Goal: Task Accomplishment & Management: Use online tool/utility

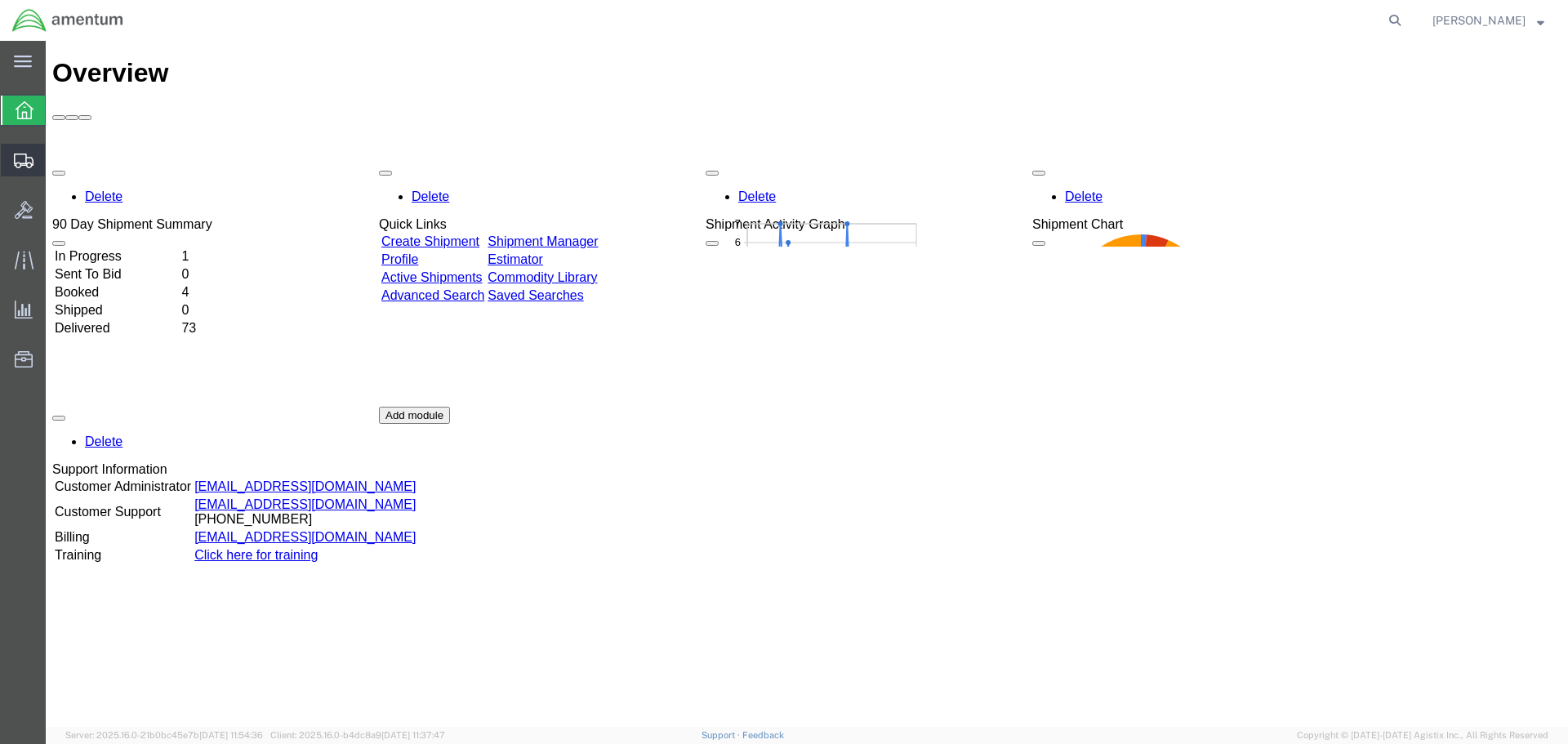
click at [27, 152] on svg-icon at bounding box center [24, 160] width 19 height 16
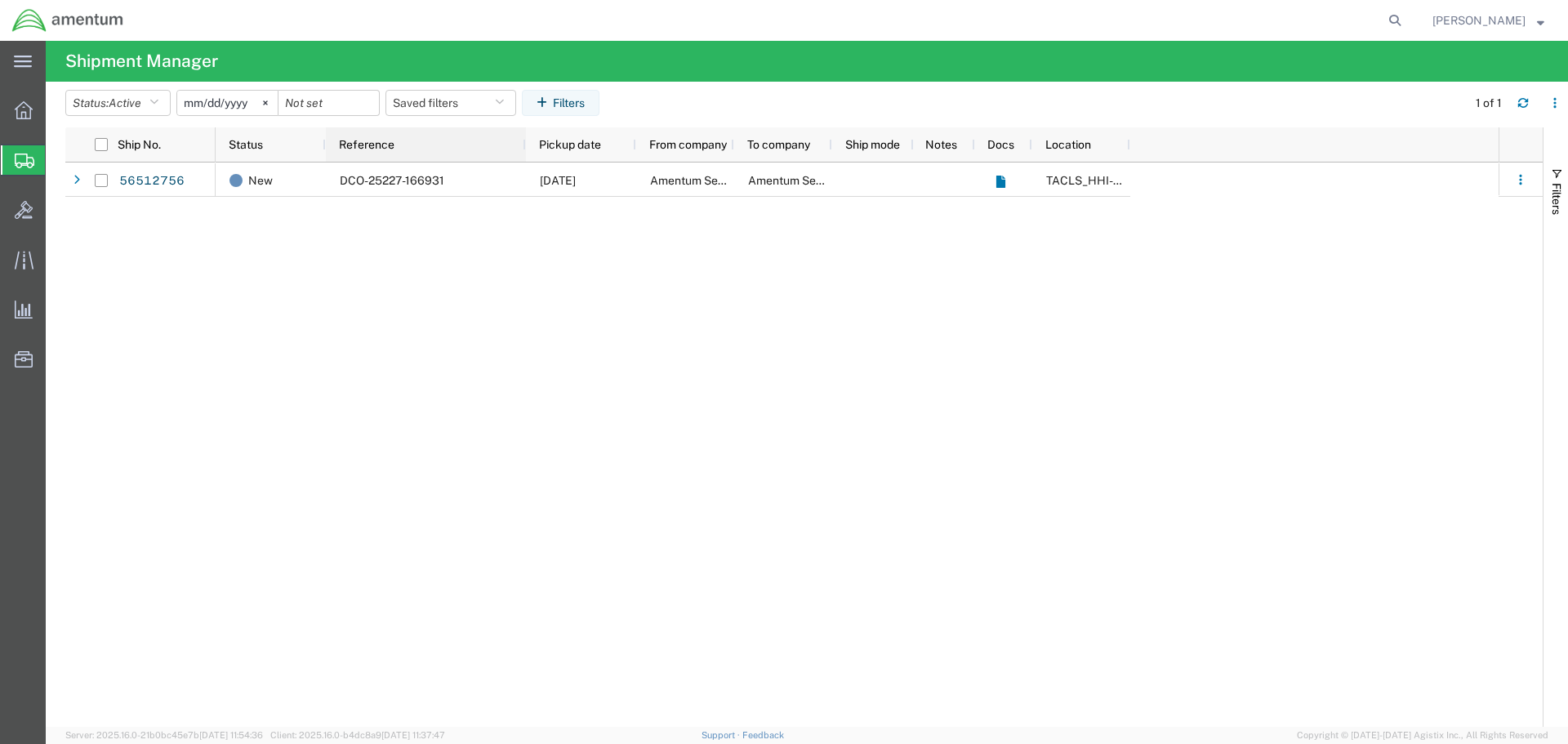
drag, startPoint x: 430, startPoint y: 143, endPoint x: 525, endPoint y: 149, distance: 95.2
click at [525, 149] on div at bounding box center [525, 145] width 7 height 34
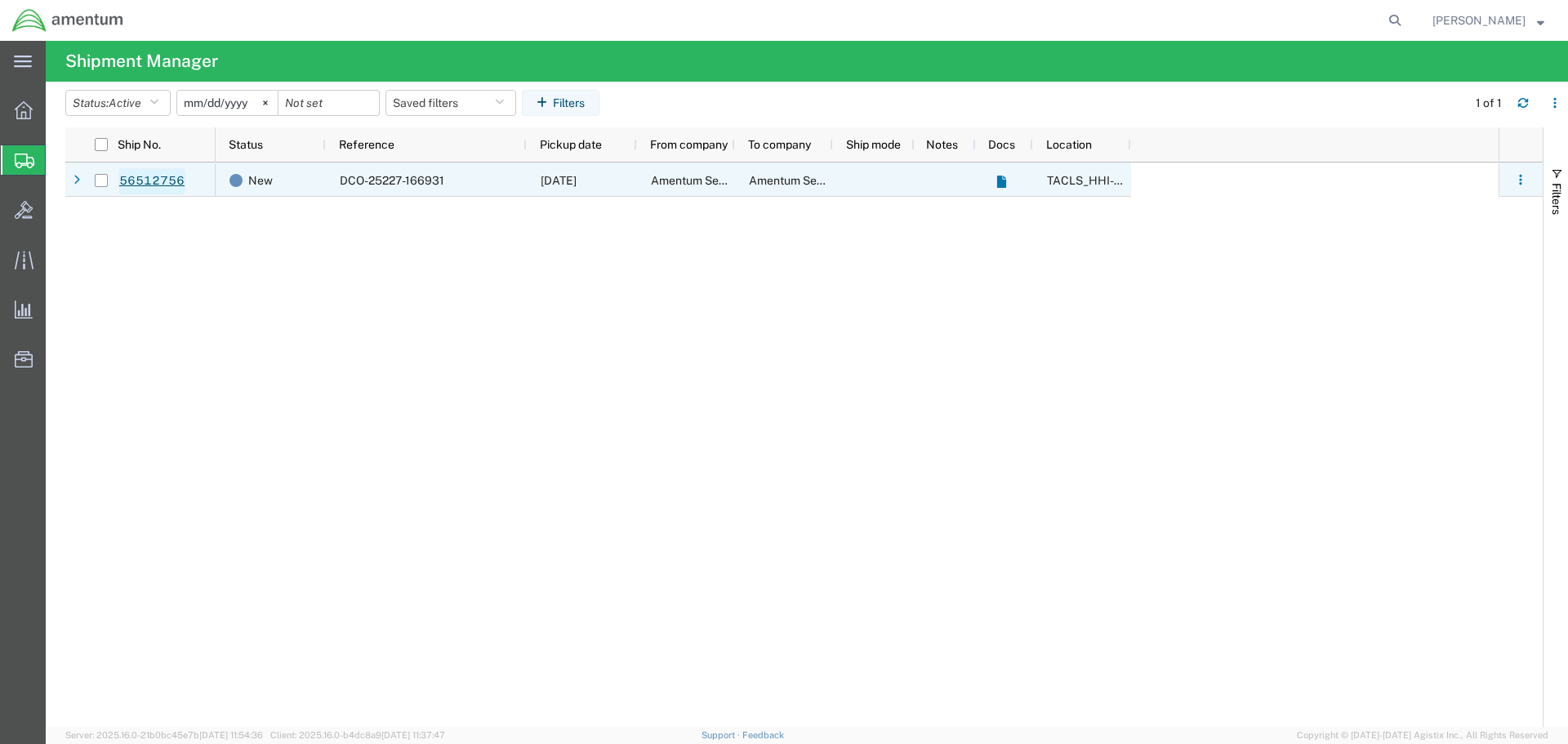
click at [151, 182] on link "56512756" at bounding box center [152, 181] width 67 height 26
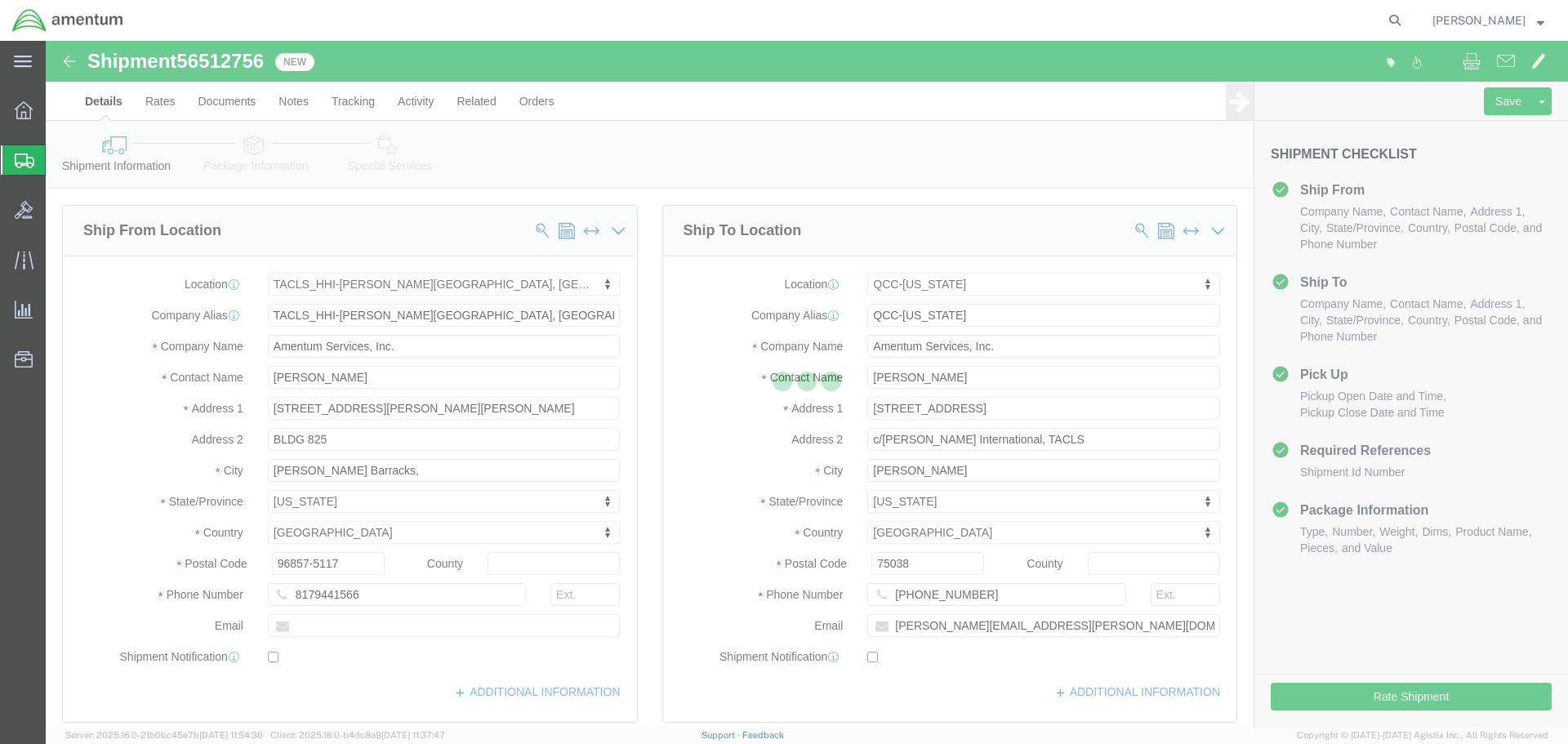
select select "42746"
select select "42668"
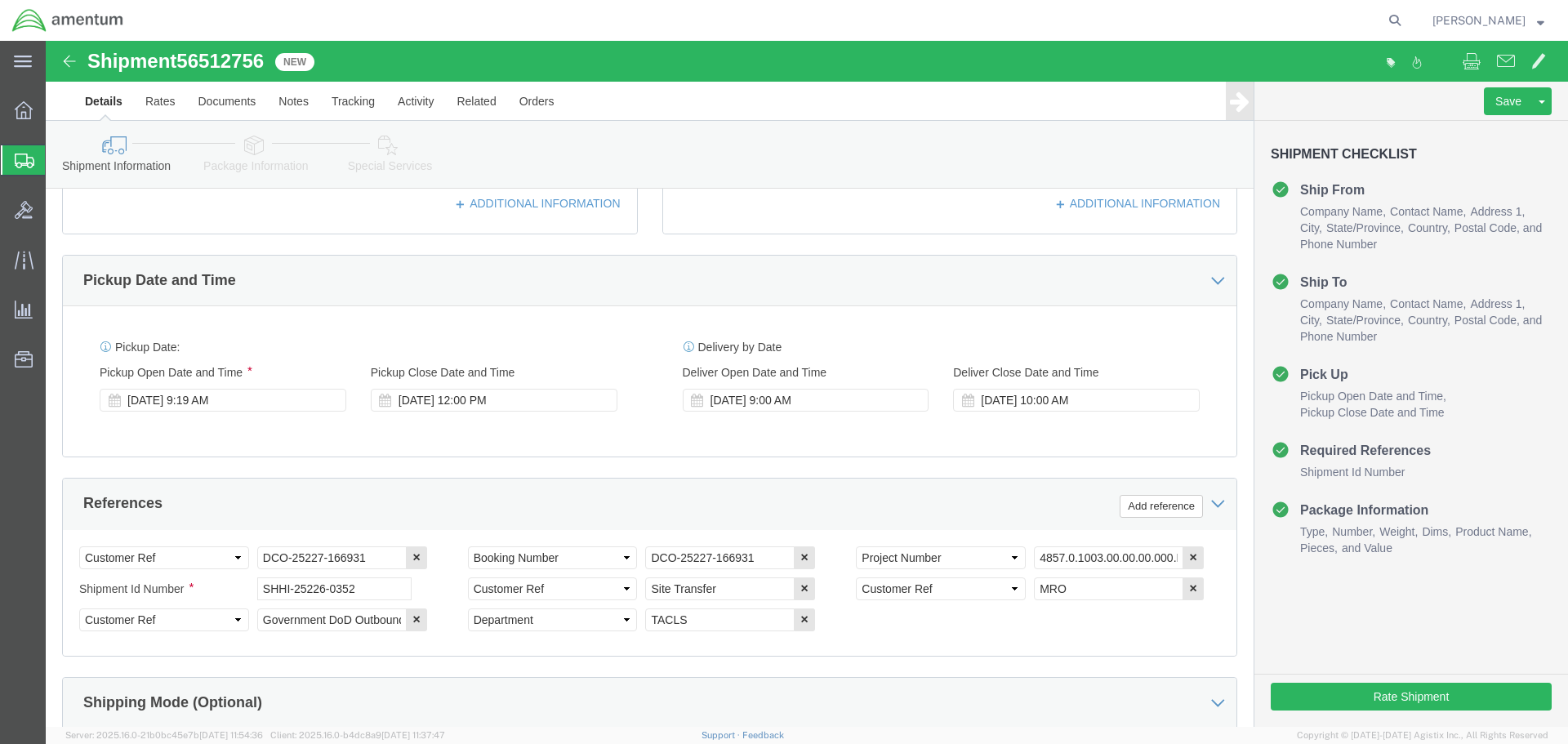
scroll to position [490, 0]
click div "Aug 15 2025 9:19 AM"
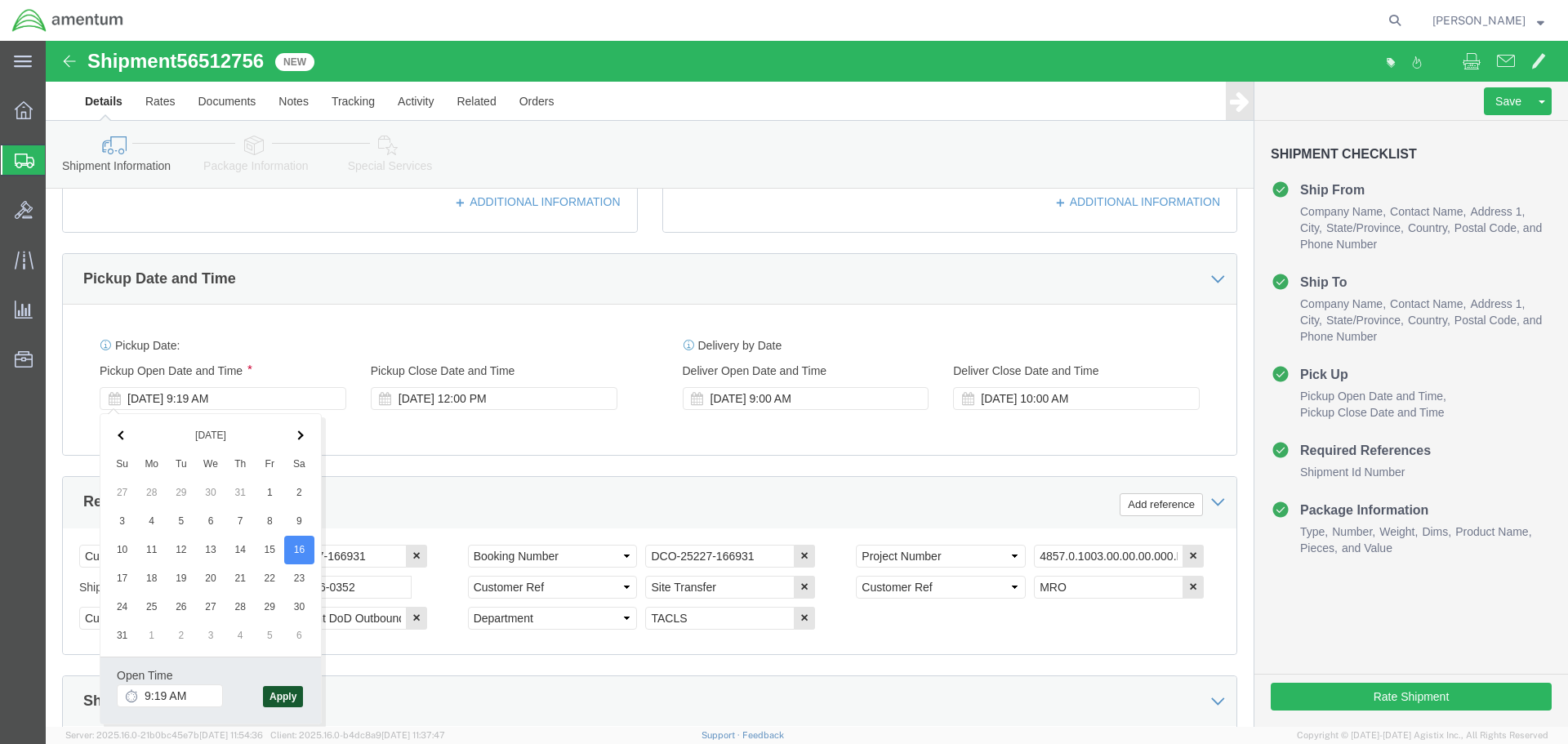
click button "Apply"
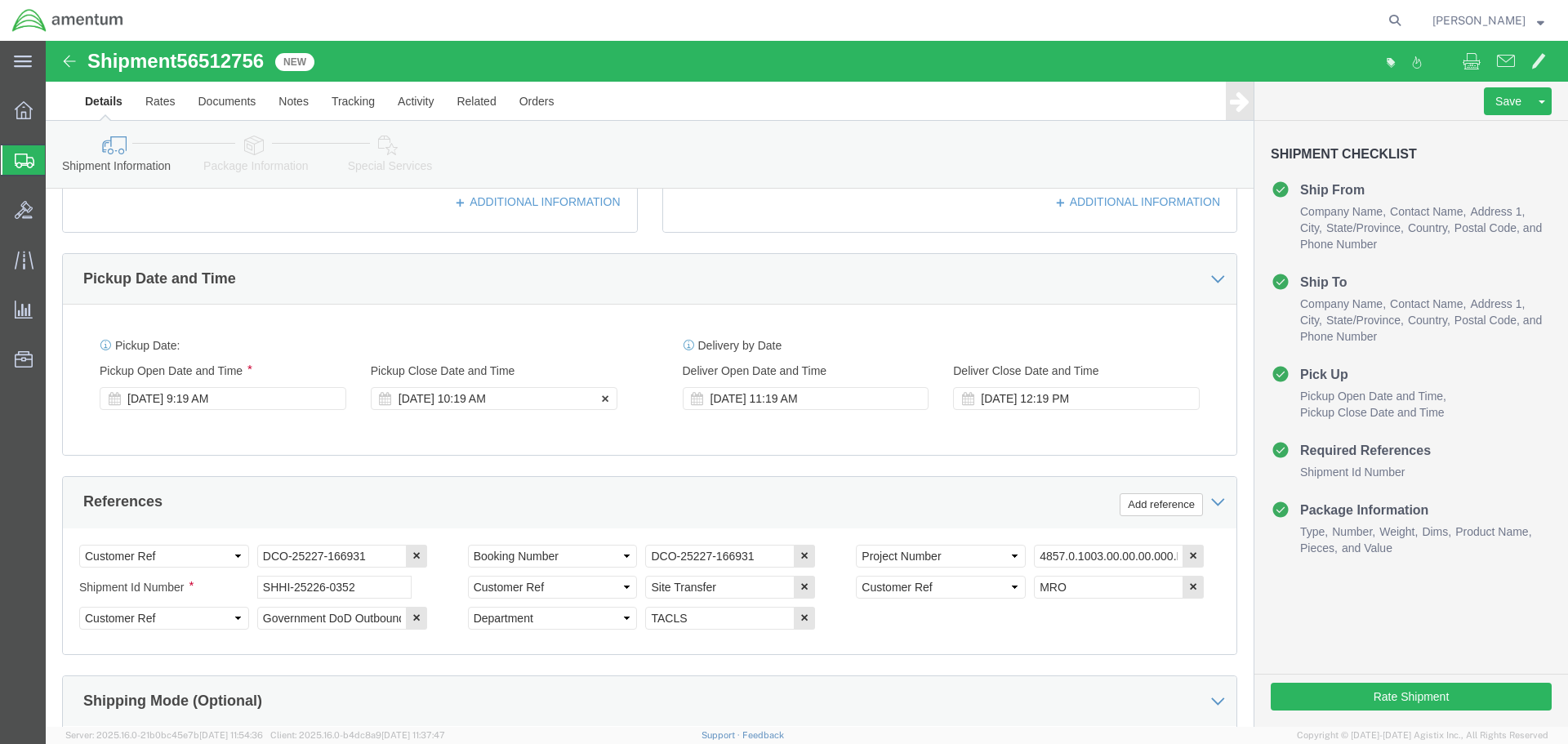
click div "Aug 16 2025 10:19 AM"
click div "Delivery by Date Delivery Start Date Delivery Start Time Deliver Open Date and …"
click div "Aug 16 2025 11:19 AM"
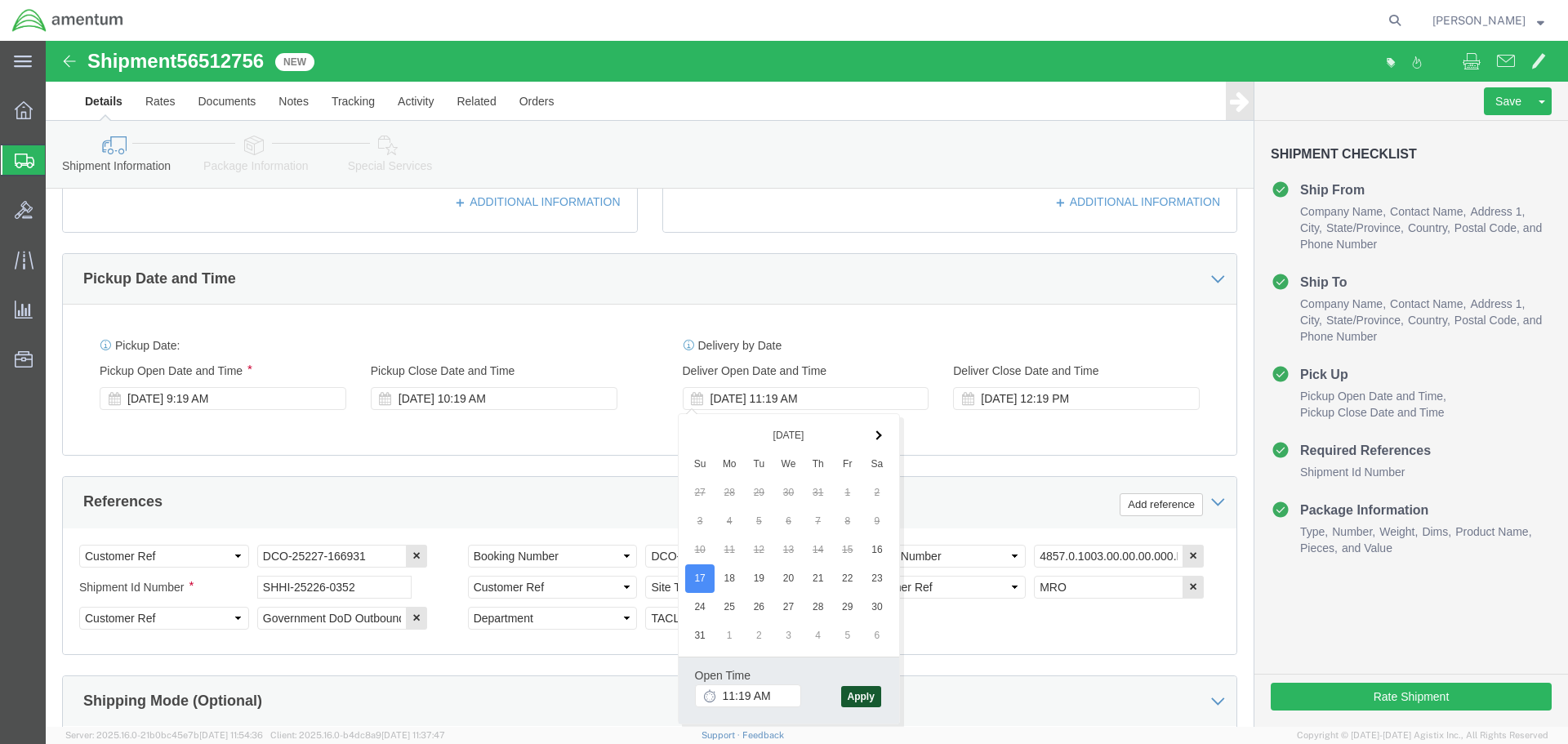
click button "Apply"
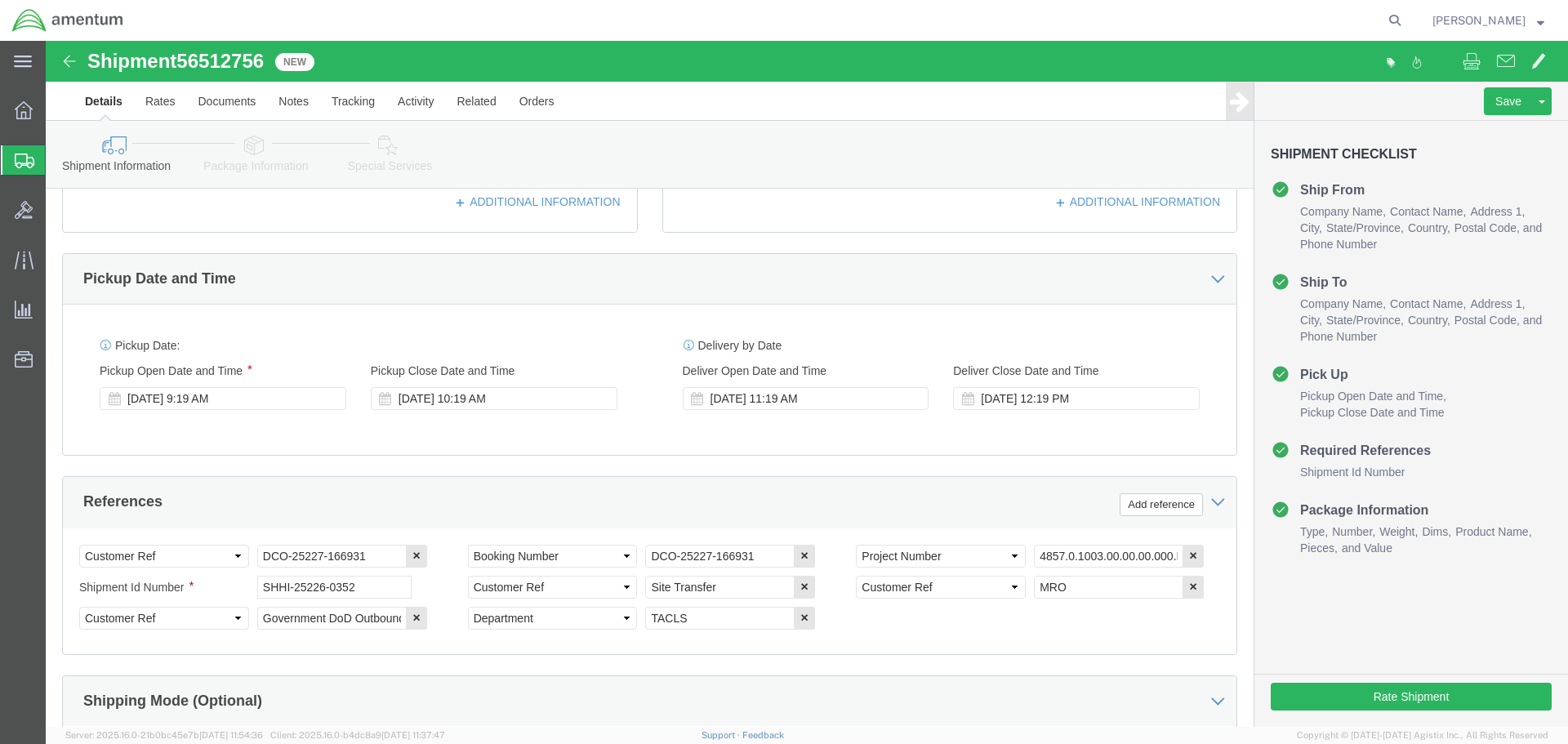
click div "Pickup Date: Pickup Start Date Pickup Start Time Pickup Open Date and Time Aug …"
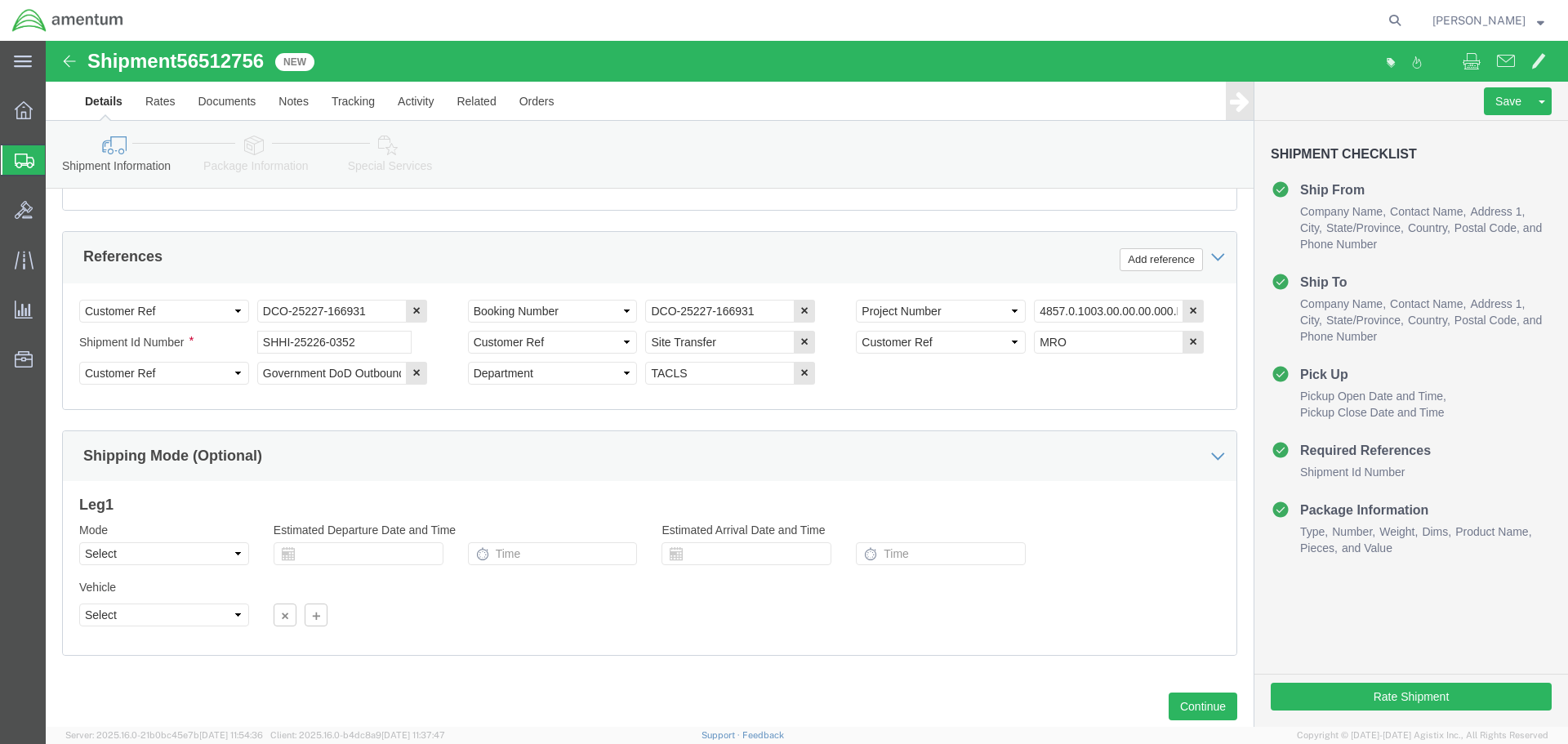
scroll to position [778, 0]
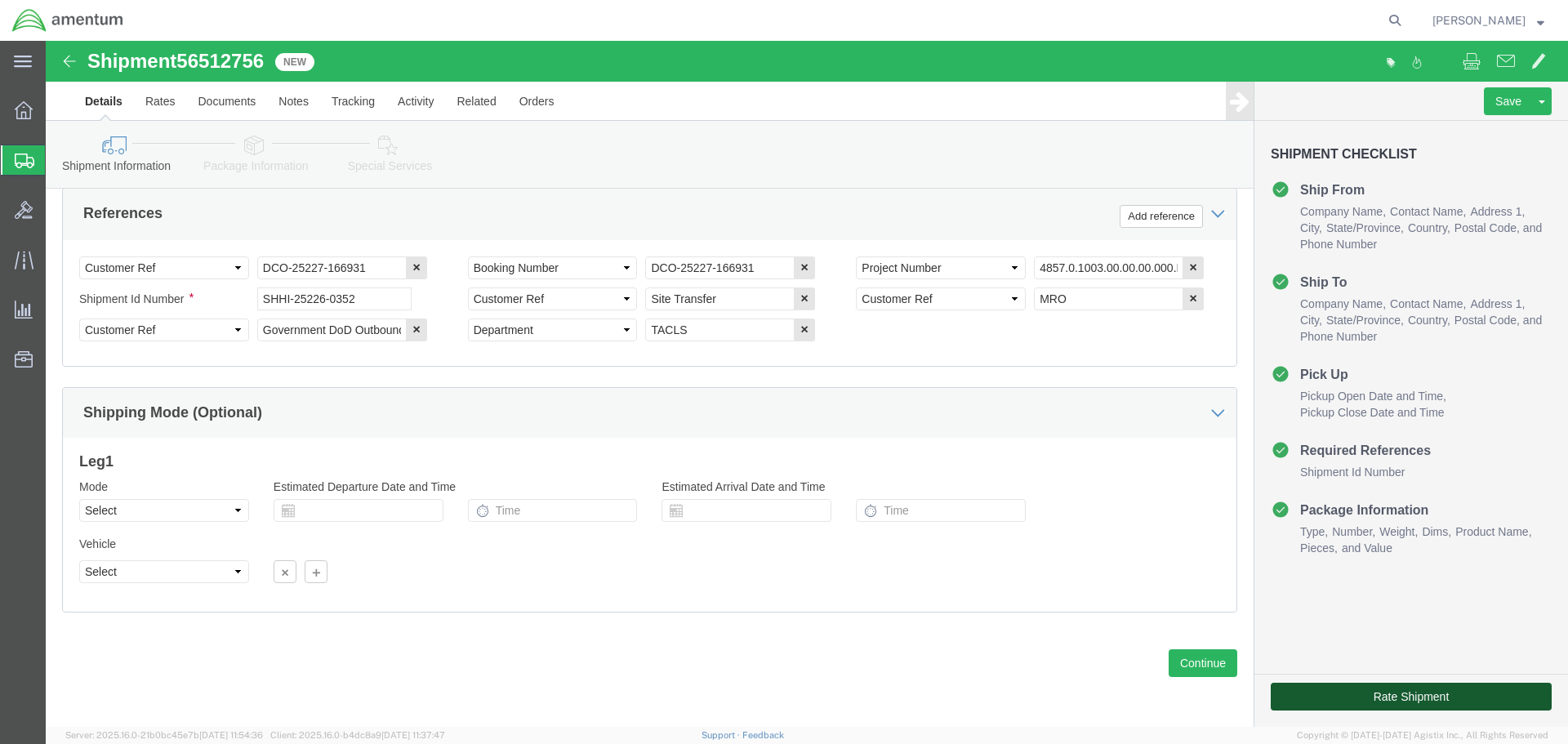
click button "Rate Shipment"
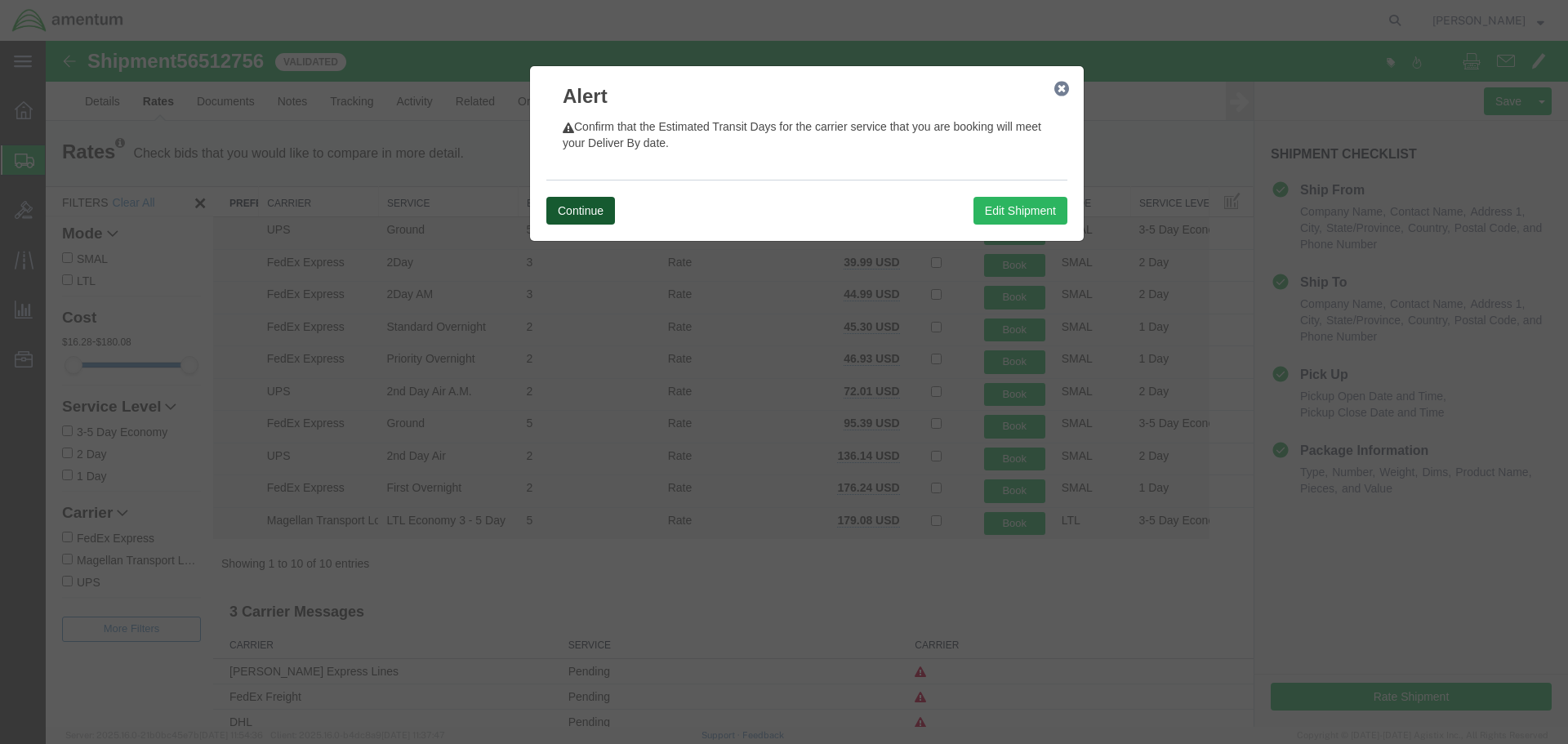
click at [591, 208] on button "Continue" at bounding box center [581, 210] width 69 height 28
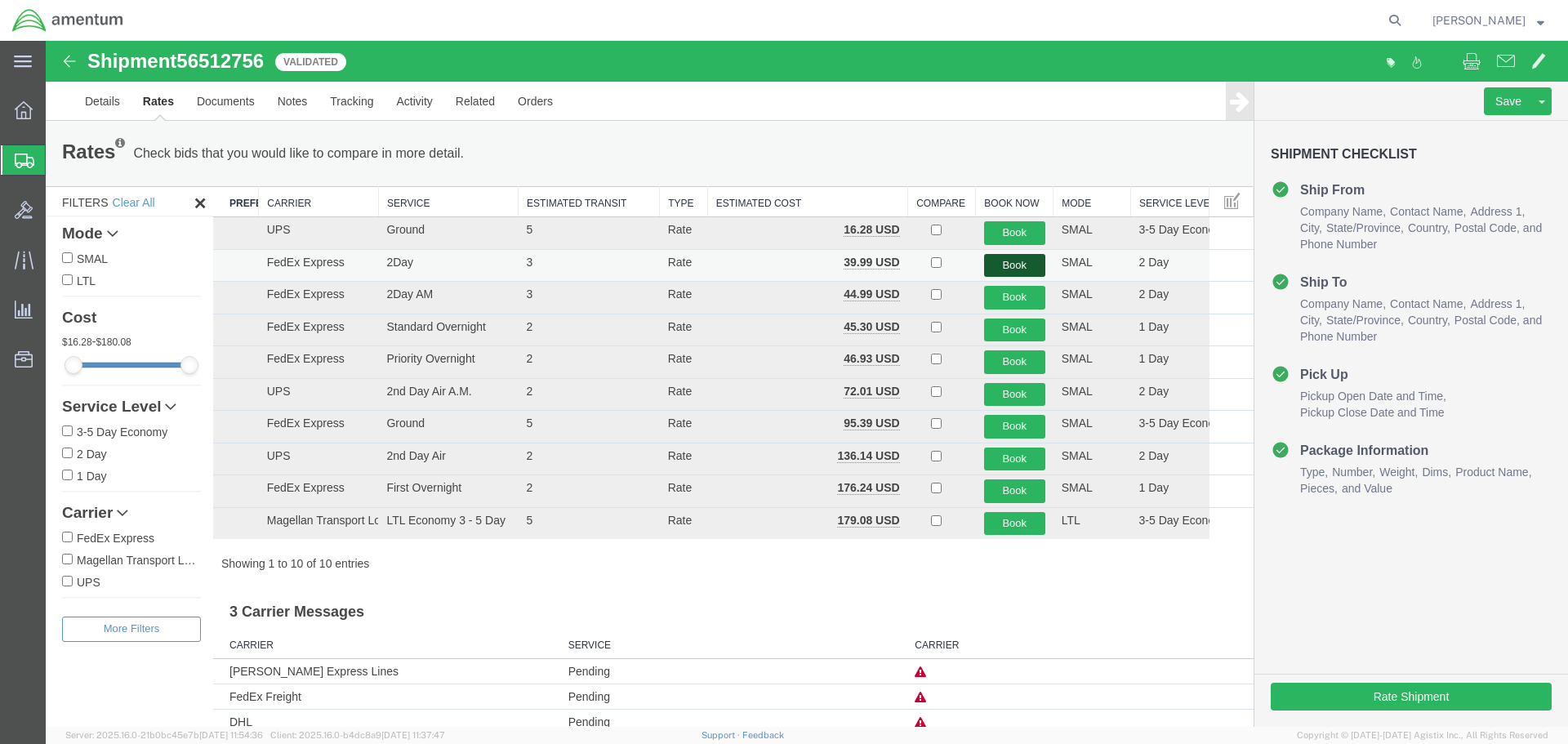
click at [999, 264] on button "Book" at bounding box center [1015, 266] width 61 height 24
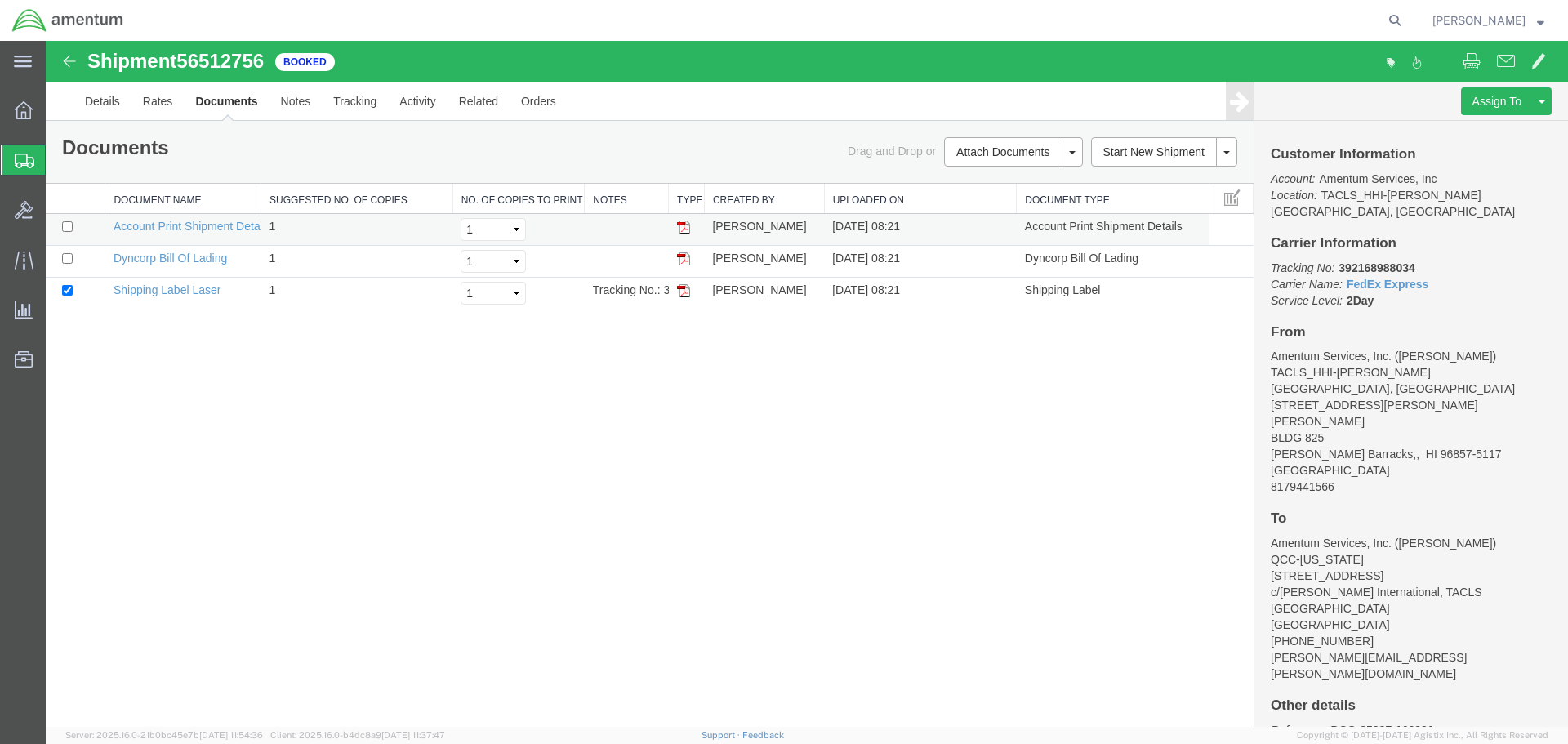
click at [685, 224] on img at bounding box center [684, 227] width 13 height 13
click at [686, 259] on img at bounding box center [684, 259] width 13 height 13
click at [683, 292] on img at bounding box center [684, 291] width 13 height 13
click at [18, 110] on icon at bounding box center [23, 109] width 18 height 18
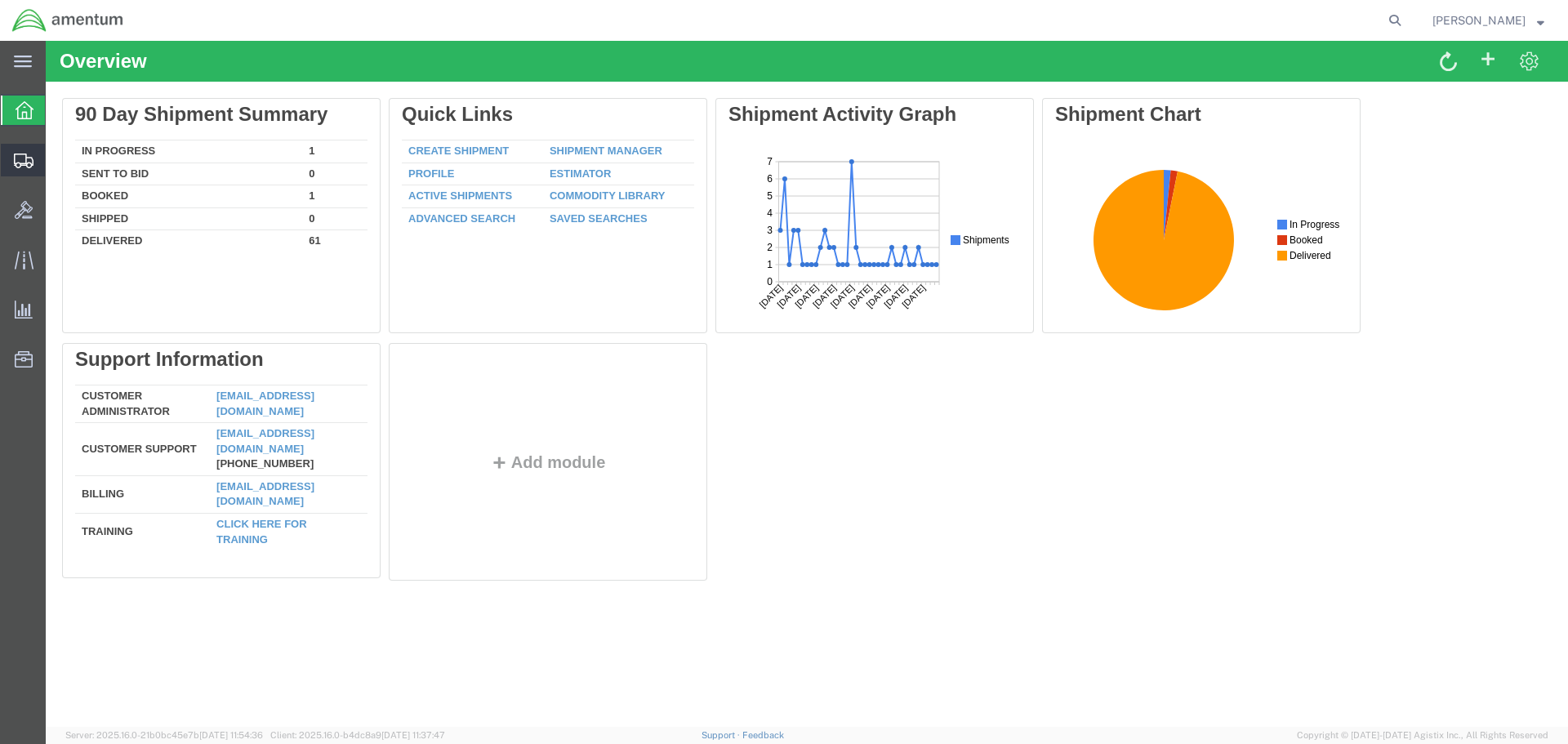
click at [23, 160] on icon at bounding box center [24, 161] width 19 height 14
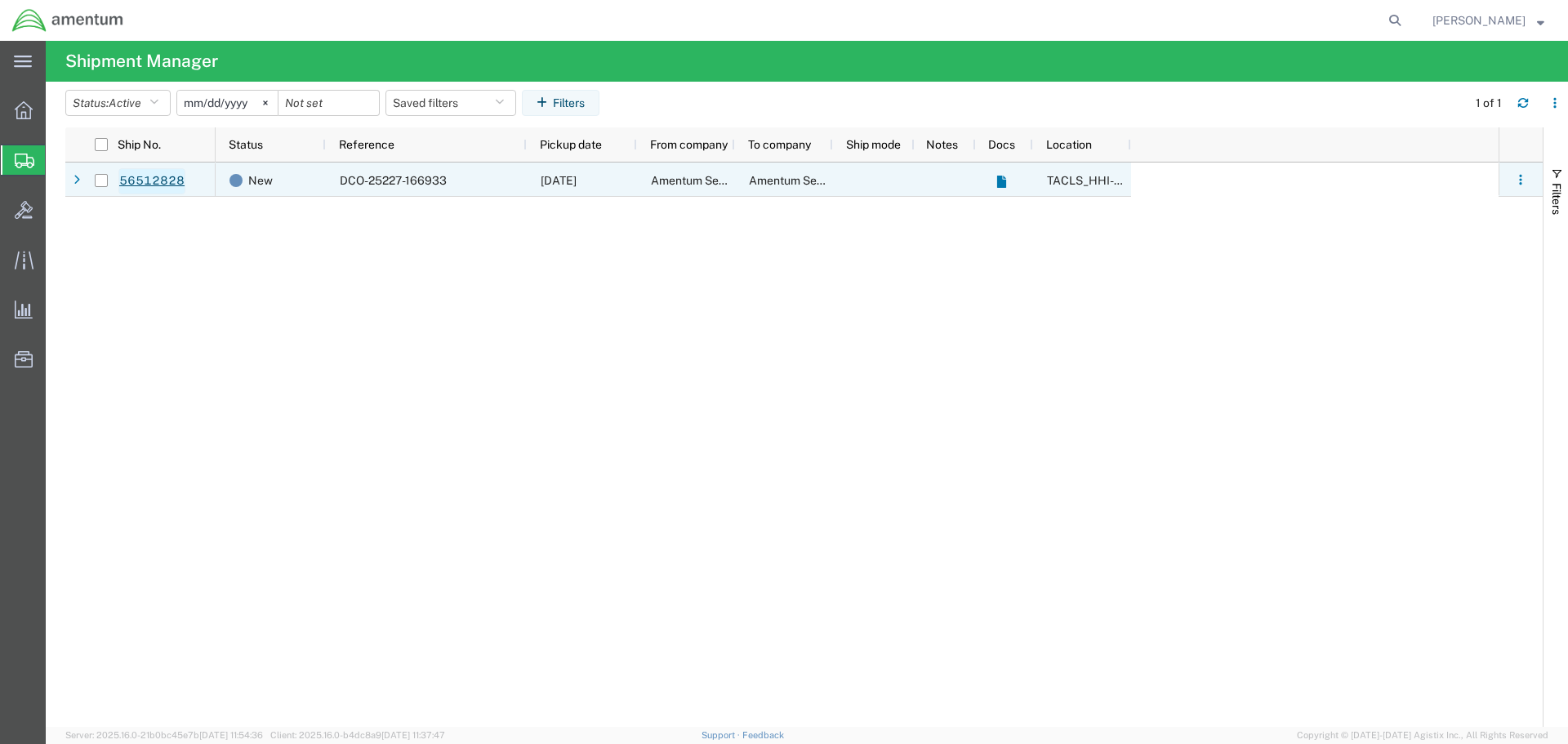
click at [157, 182] on link "56512828" at bounding box center [152, 181] width 67 height 26
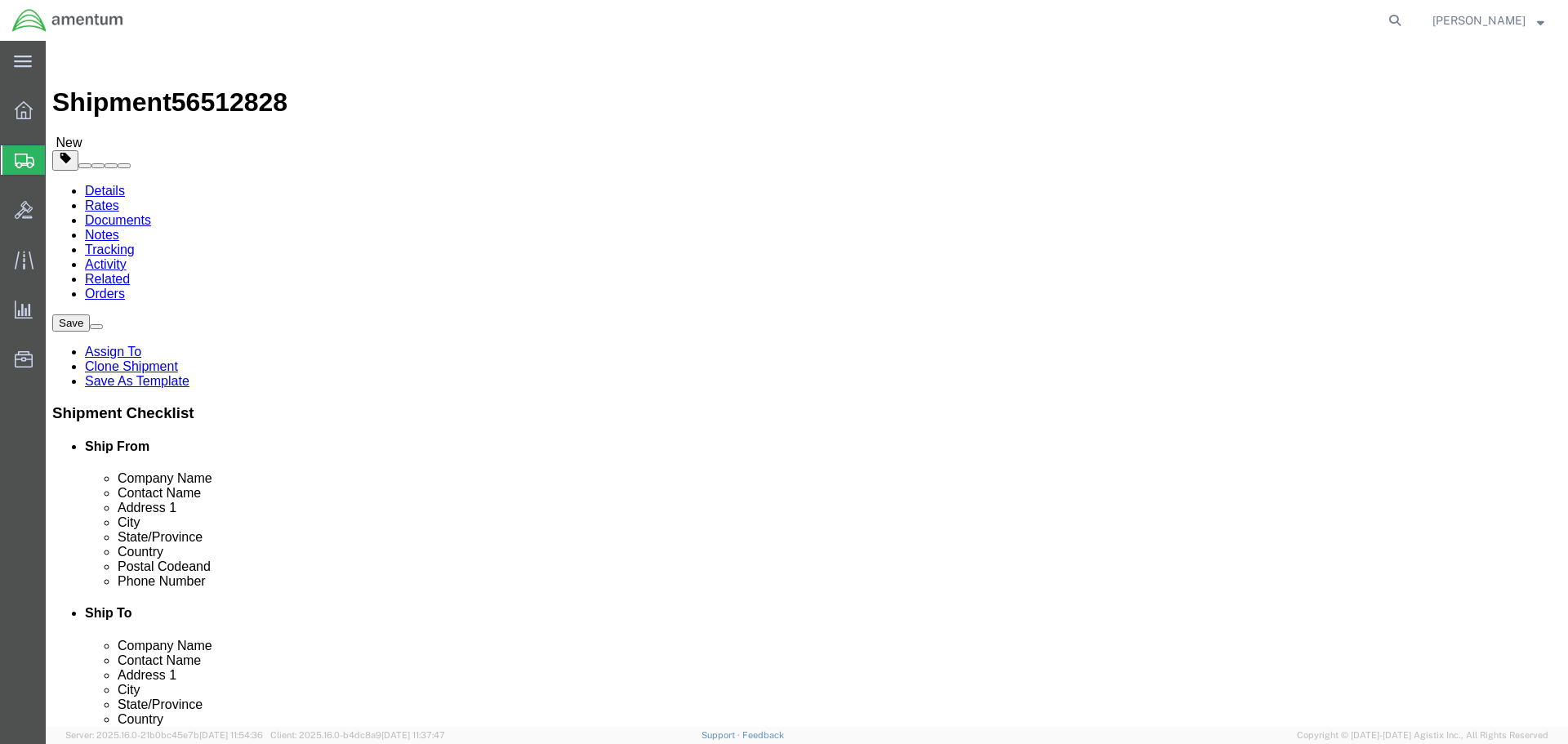
select select "42746"
select select "42668"
click input "945 Santos Dumont Avenue"
drag, startPoint x: 488, startPoint y: 372, endPoint x: 132, endPoint y: 403, distance: 357.3
click div "Location TACLS_HHI-[PERSON_NAME][GEOGRAPHIC_DATA], [GEOGRAPHIC_DATA] My Profile…"
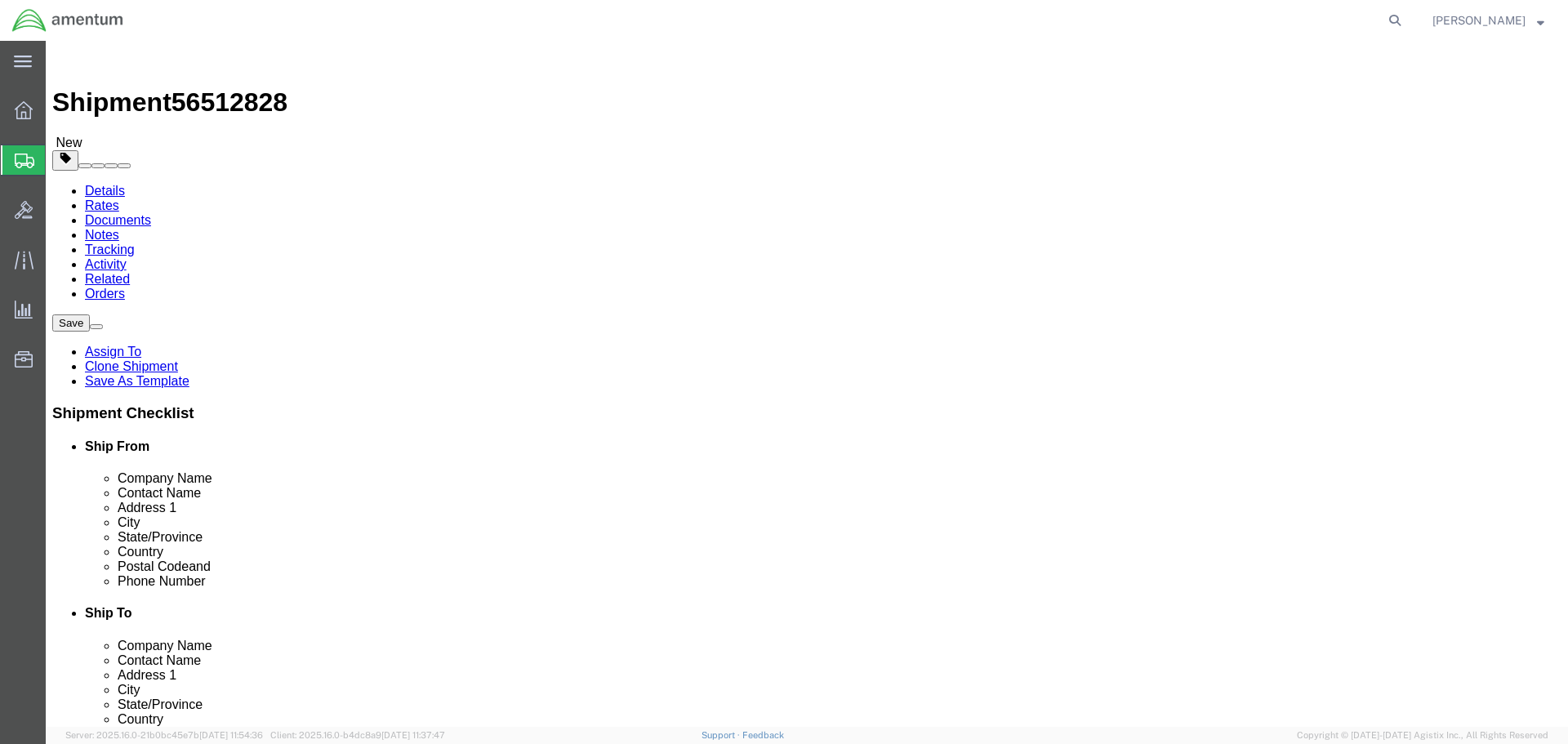
type input "[STREET_ADDRESS]"
select select
click input "BLDG 825"
type input "BLDG 30"
drag, startPoint x: 363, startPoint y: 432, endPoint x: 100, endPoint y: 447, distance: 263.4
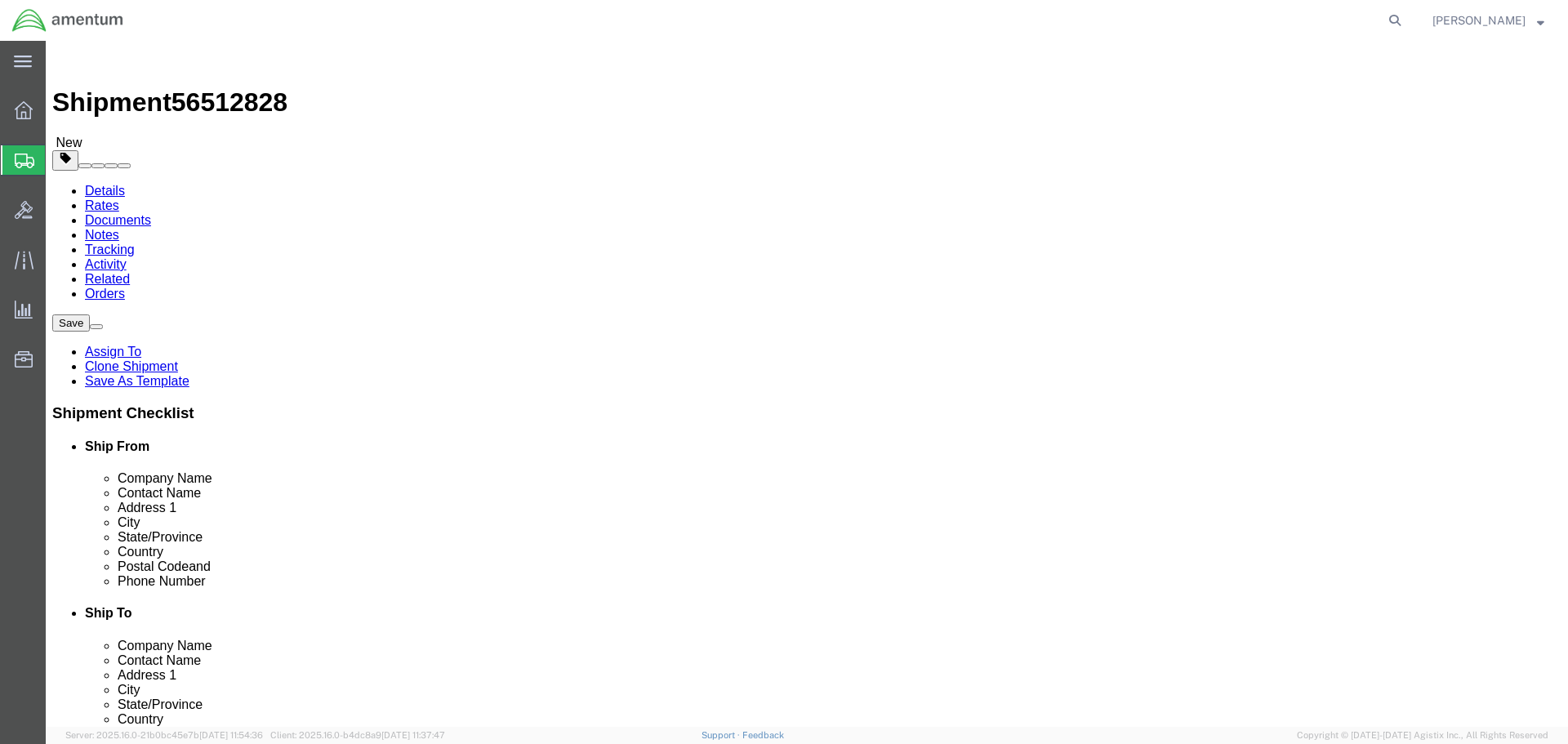
click div "Location My Profile Location [PHONE_NUMBER] [PHONE_NUMBER] [PHONE_NUMBER] [PHON…"
type input "Kapolei"
click div "Ship From Location Location My Profile Location [PHONE_NUMBER] [PHONE_NUMBER] […"
drag, startPoint x: 294, startPoint y: 523, endPoint x: 305, endPoint y: 523, distance: 11.0
click input "96857-5117"
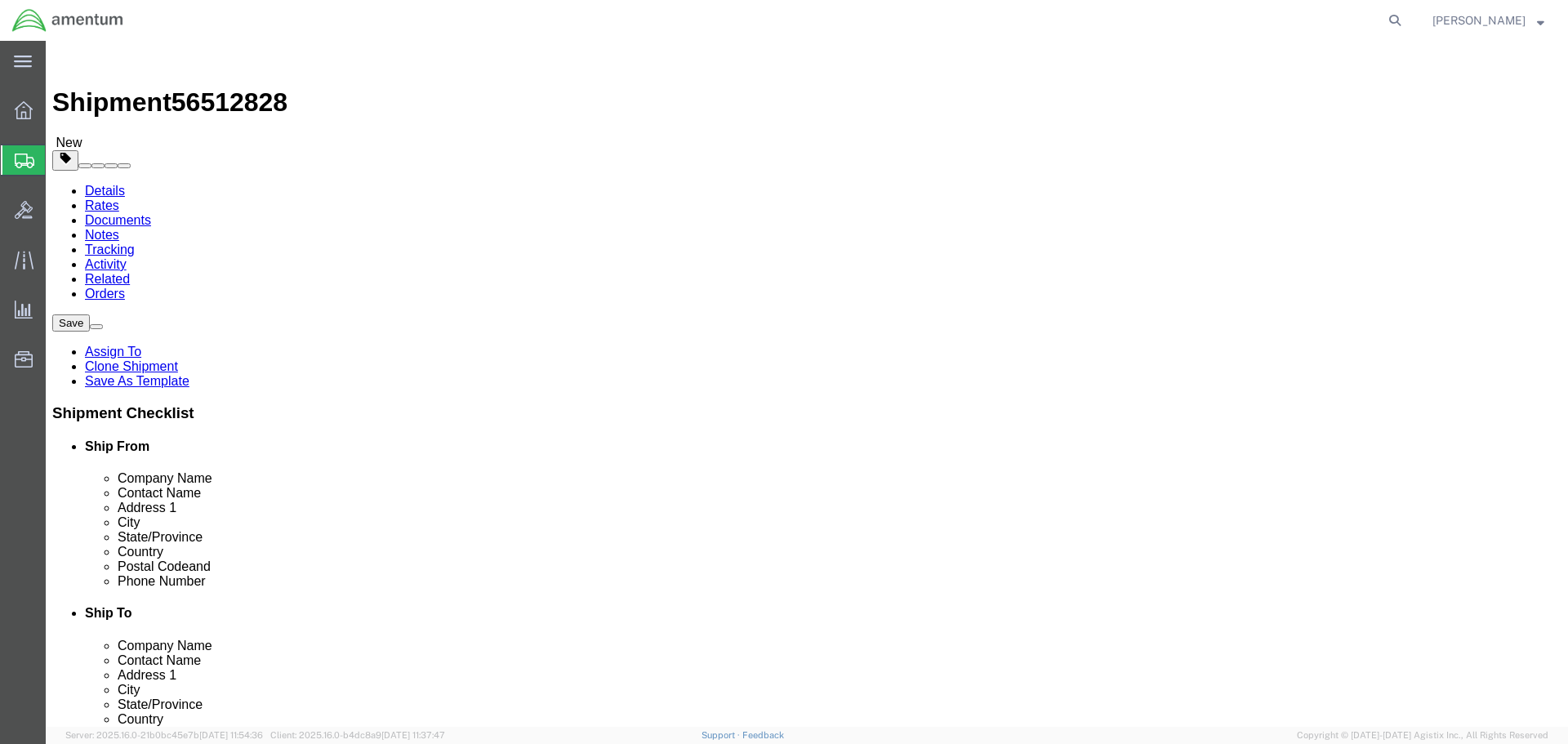
type input "96707"
click div "Location QCC-Texas My Profile Location 1002-4122-6 1006-5256-0 1026-8910-0 1281…"
click div "Ship To Location Location [GEOGRAPHIC_DATA]-[US_STATE] My Profile Location [PHO…"
click label "Company Alias"
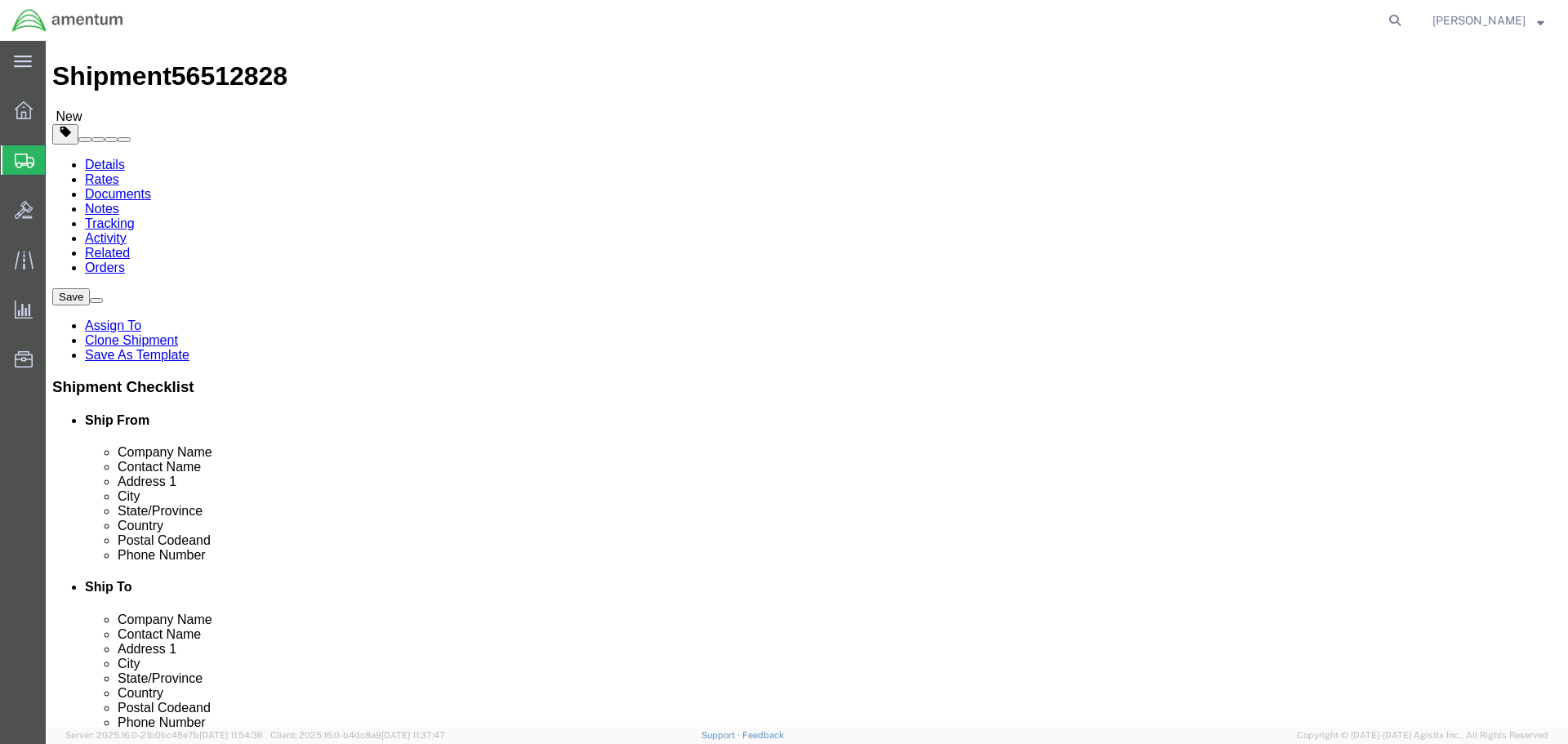
scroll to position [0, 0]
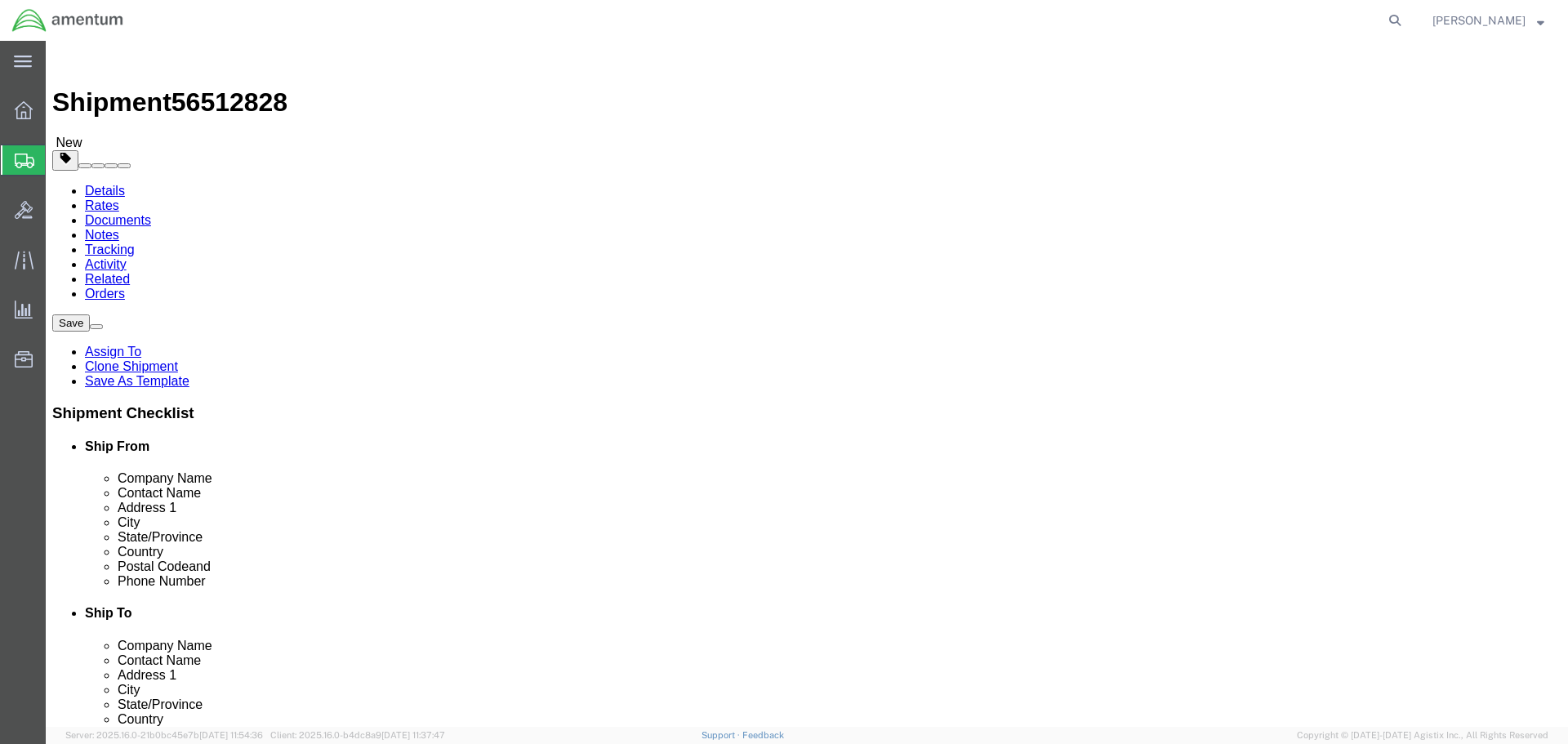
click button "Rate Shipment"
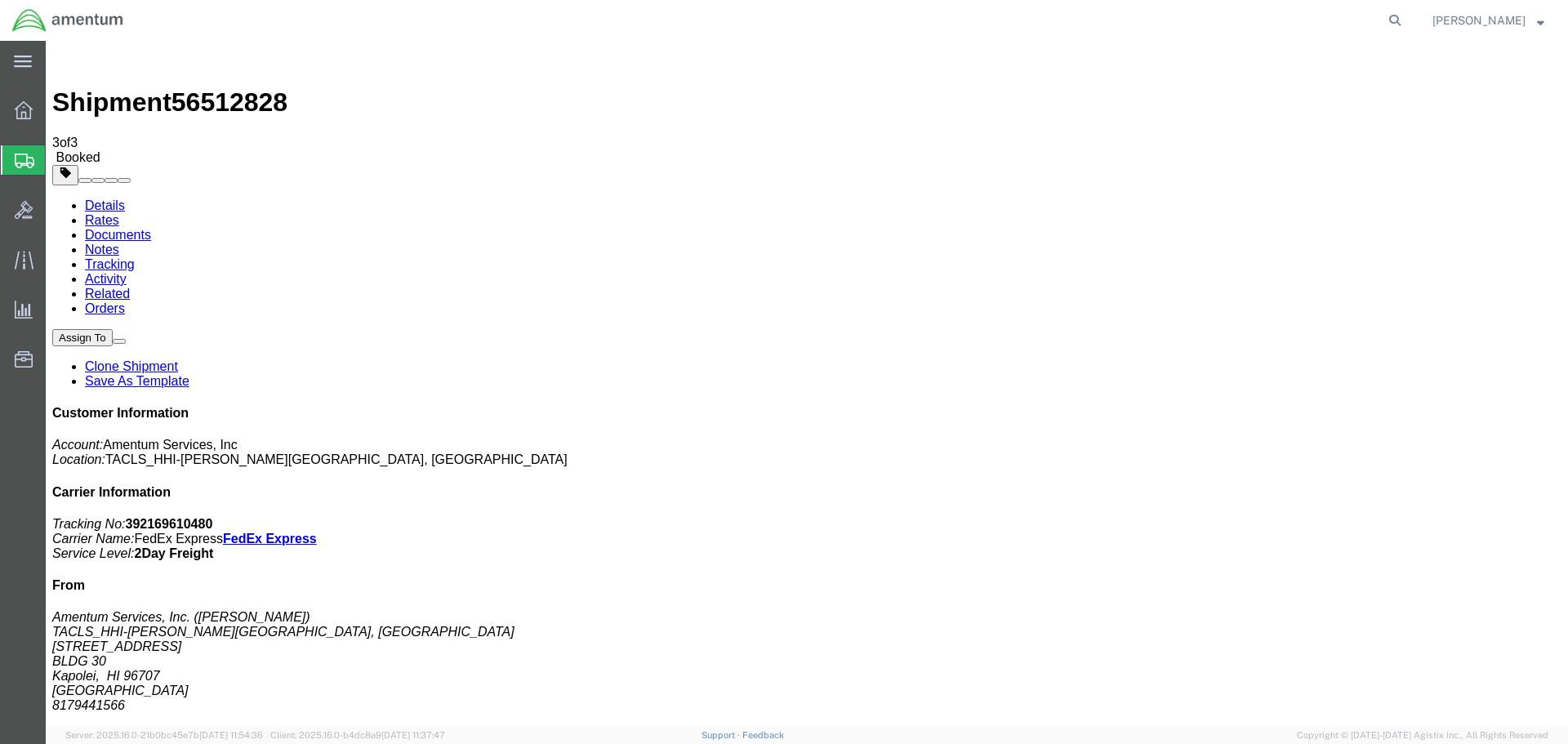
drag, startPoint x: 766, startPoint y: 42, endPoint x: 686, endPoint y: 261, distance: 233.2
click at [22, 159] on icon at bounding box center [24, 161] width 19 height 14
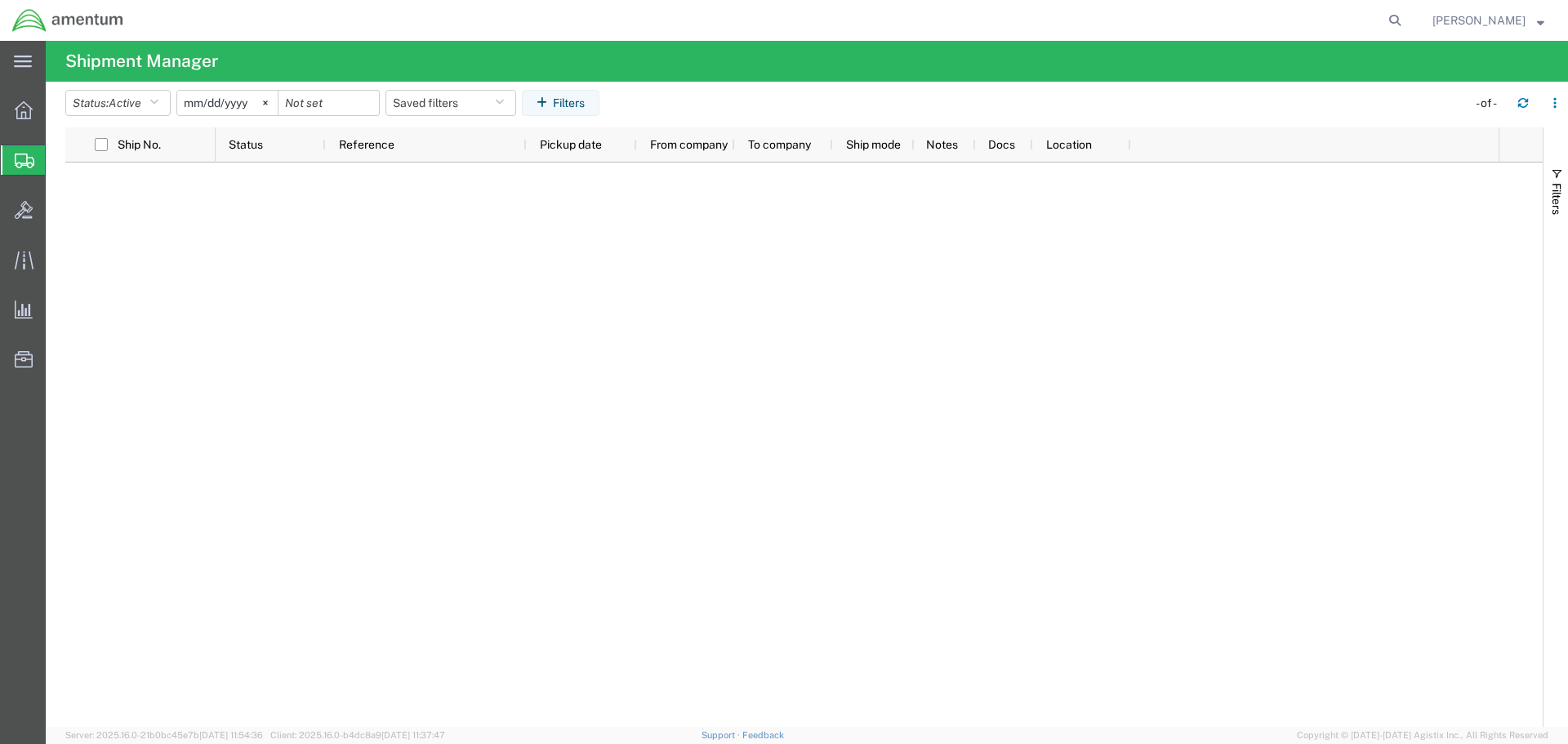
click at [13, 161] on div at bounding box center [24, 160] width 45 height 29
click at [58, 163] on span "Shipments" at bounding box center [51, 160] width 13 height 33
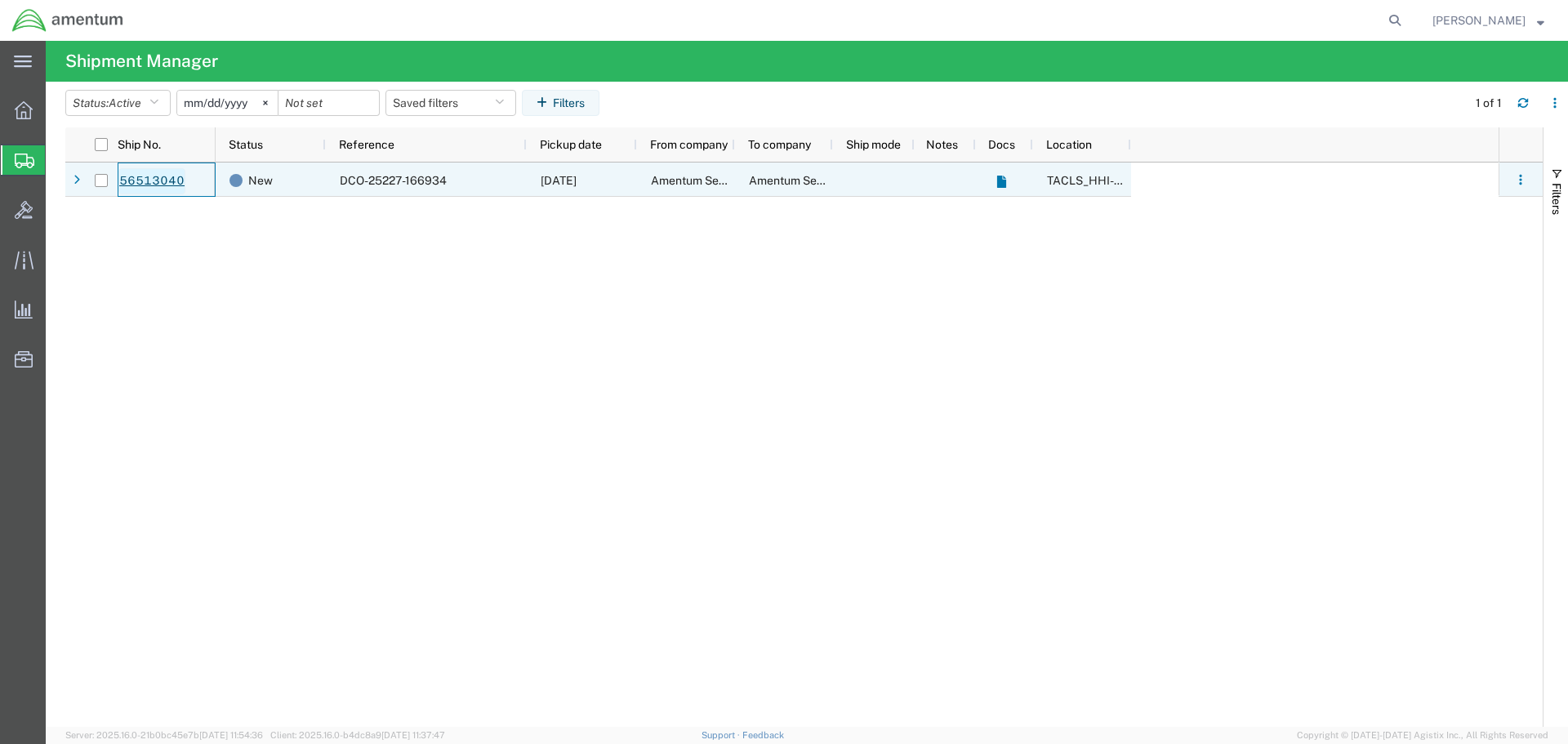
click at [157, 182] on link "56513040" at bounding box center [152, 181] width 67 height 26
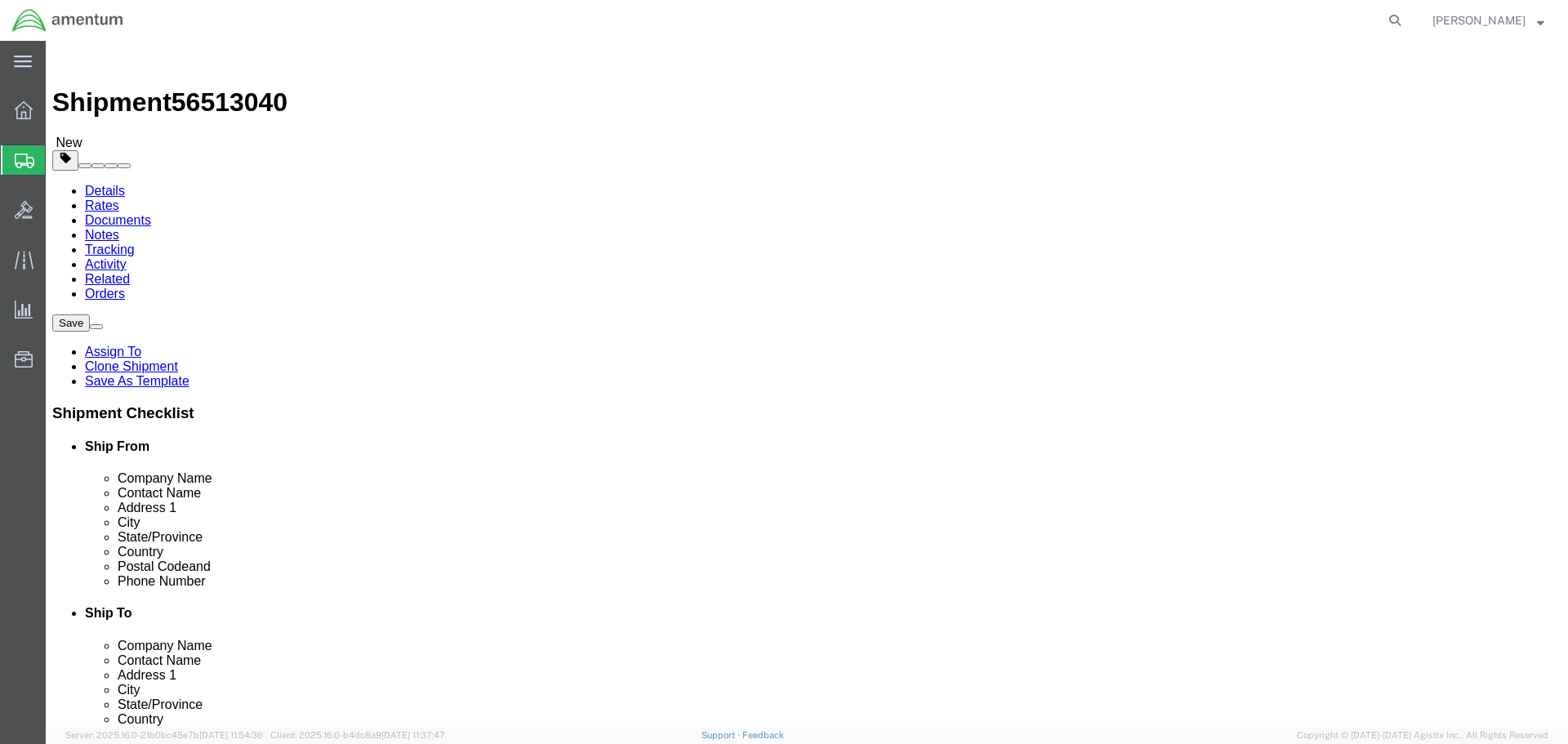
select select "42746"
select select "42668"
drag, startPoint x: 463, startPoint y: 406, endPoint x: 190, endPoint y: 383, distance: 274.0
click div "Location TACLS_HHI-[PERSON_NAME][GEOGRAPHIC_DATA], [GEOGRAPHIC_DATA] My Profile…"
type input "[STREET_ADDRESS]"
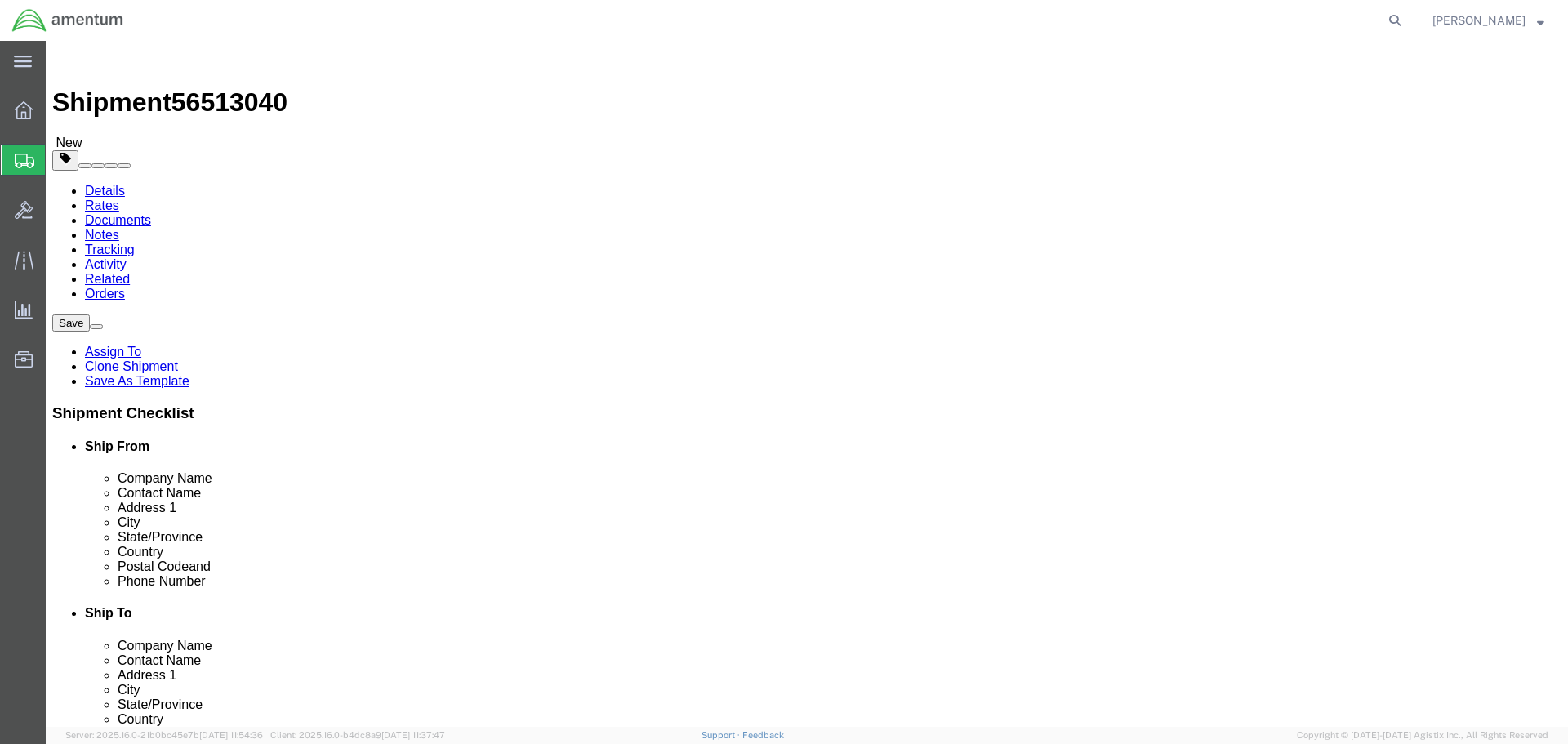
select select
click input "BLDG 825"
type input "BLDG 30"
drag, startPoint x: 385, startPoint y: 426, endPoint x: 113, endPoint y: 455, distance: 273.5
click div "Location My Profile Location [PHONE_NUMBER] [PHONE_NUMBER] [PHONE_NUMBER] [PHON…"
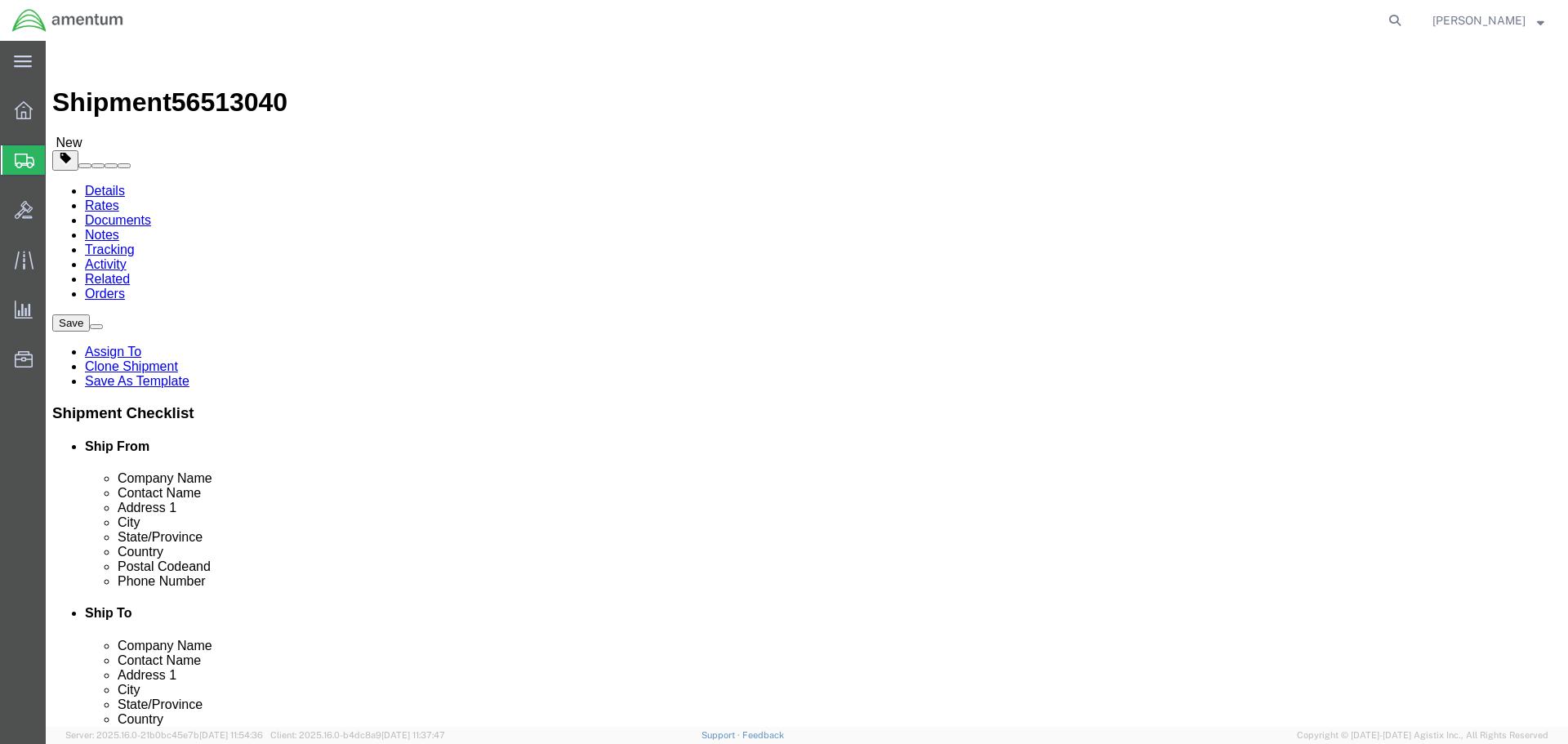
type input "Kapolei"
click label "City"
drag, startPoint x: 298, startPoint y: 521, endPoint x: 152, endPoint y: 542, distance: 147.5
click div "Location My Profile Location [PHONE_NUMBER] [PHONE_NUMBER] [PHONE_NUMBER] [PHON…"
type input "96707"
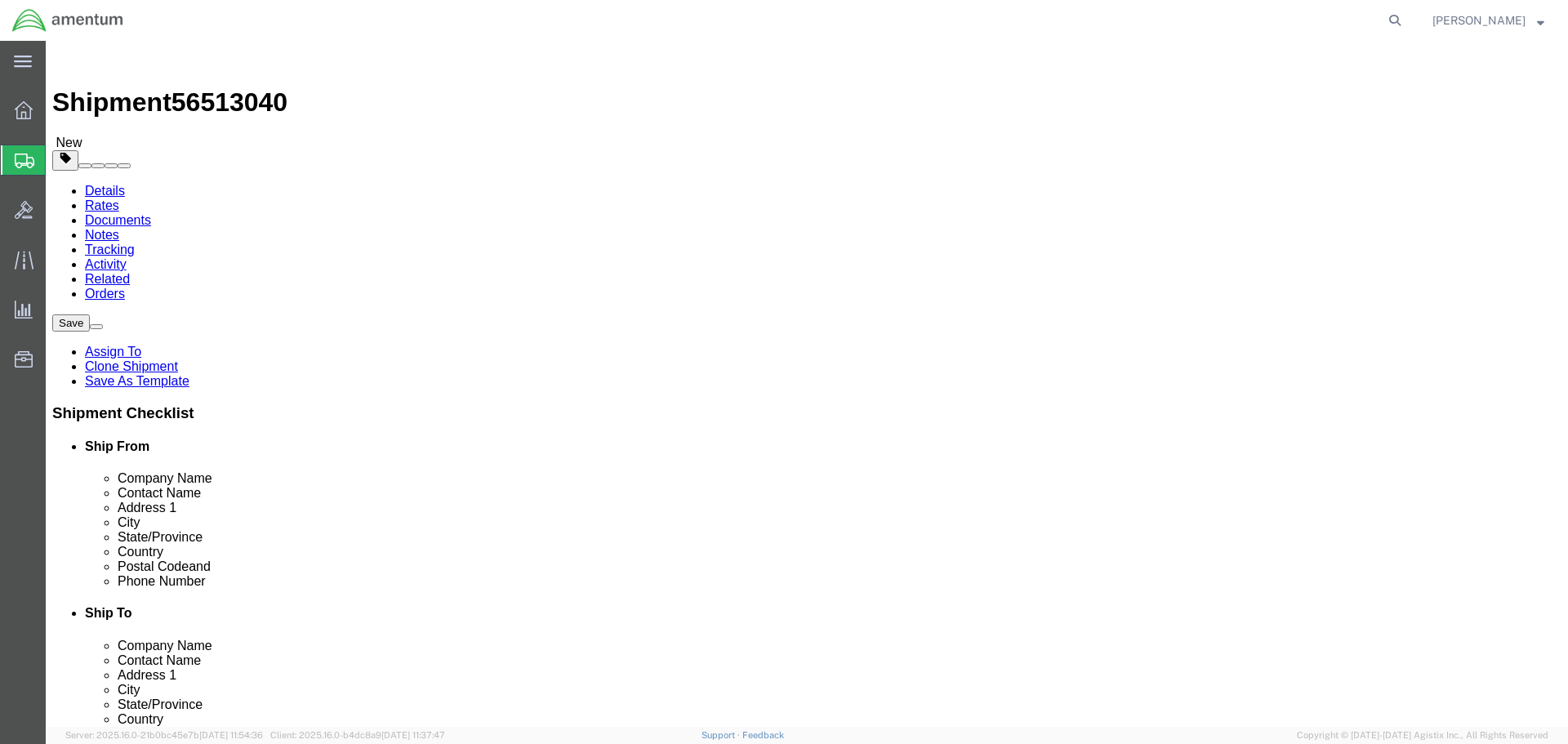
click div "Ship From Location Location My Profile Location [PHONE_NUMBER] [PHONE_NUMBER] […"
drag, startPoint x: 345, startPoint y: 555, endPoint x: 134, endPoint y: 557, distance: 211.0
click div "Phone Number 8179441566"
type input "3164913743"
click div "Ship To Location Location [GEOGRAPHIC_DATA]-[US_STATE] My Profile Location [PHO…"
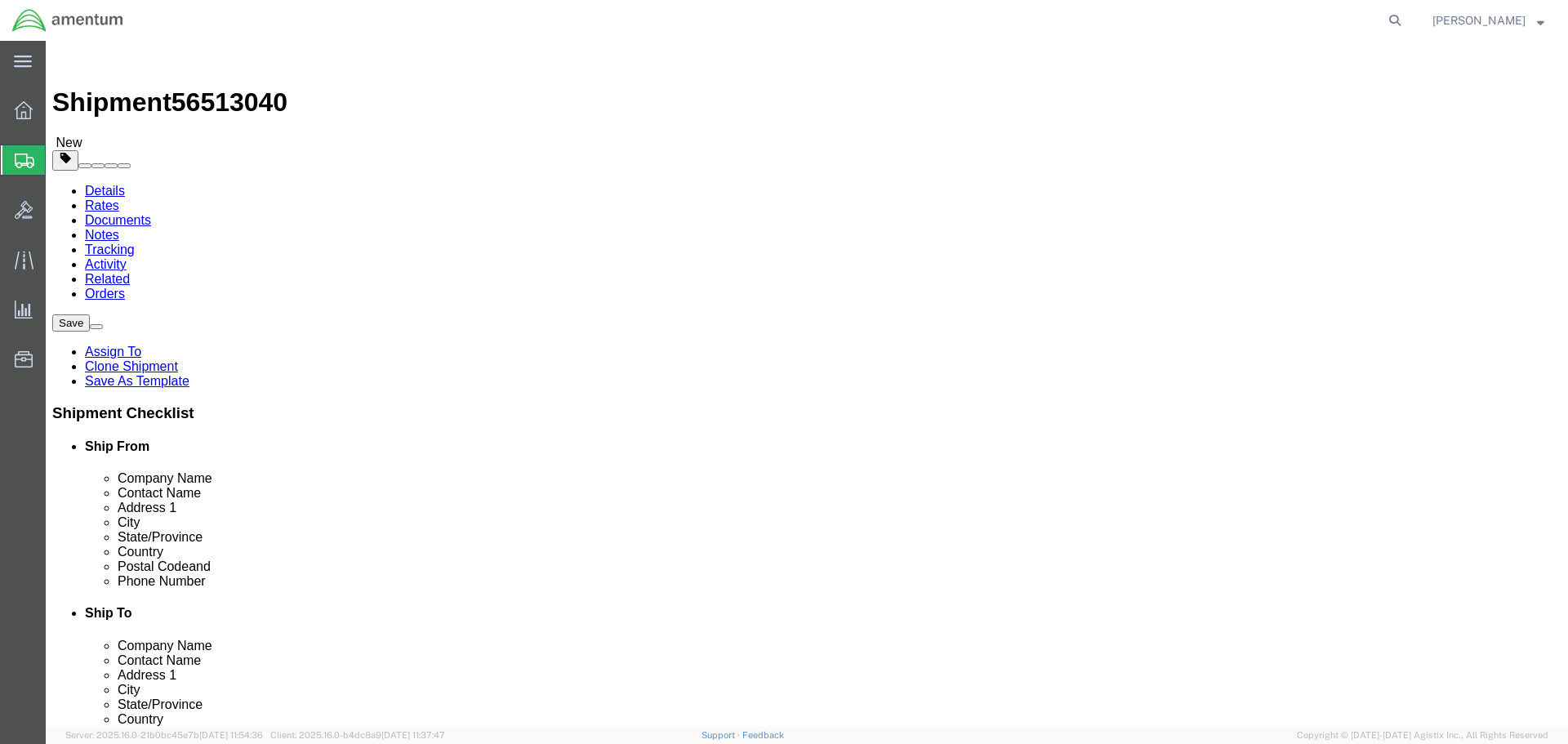
click button "Rate Shipment"
